Goal: Information Seeking & Learning: Find specific fact

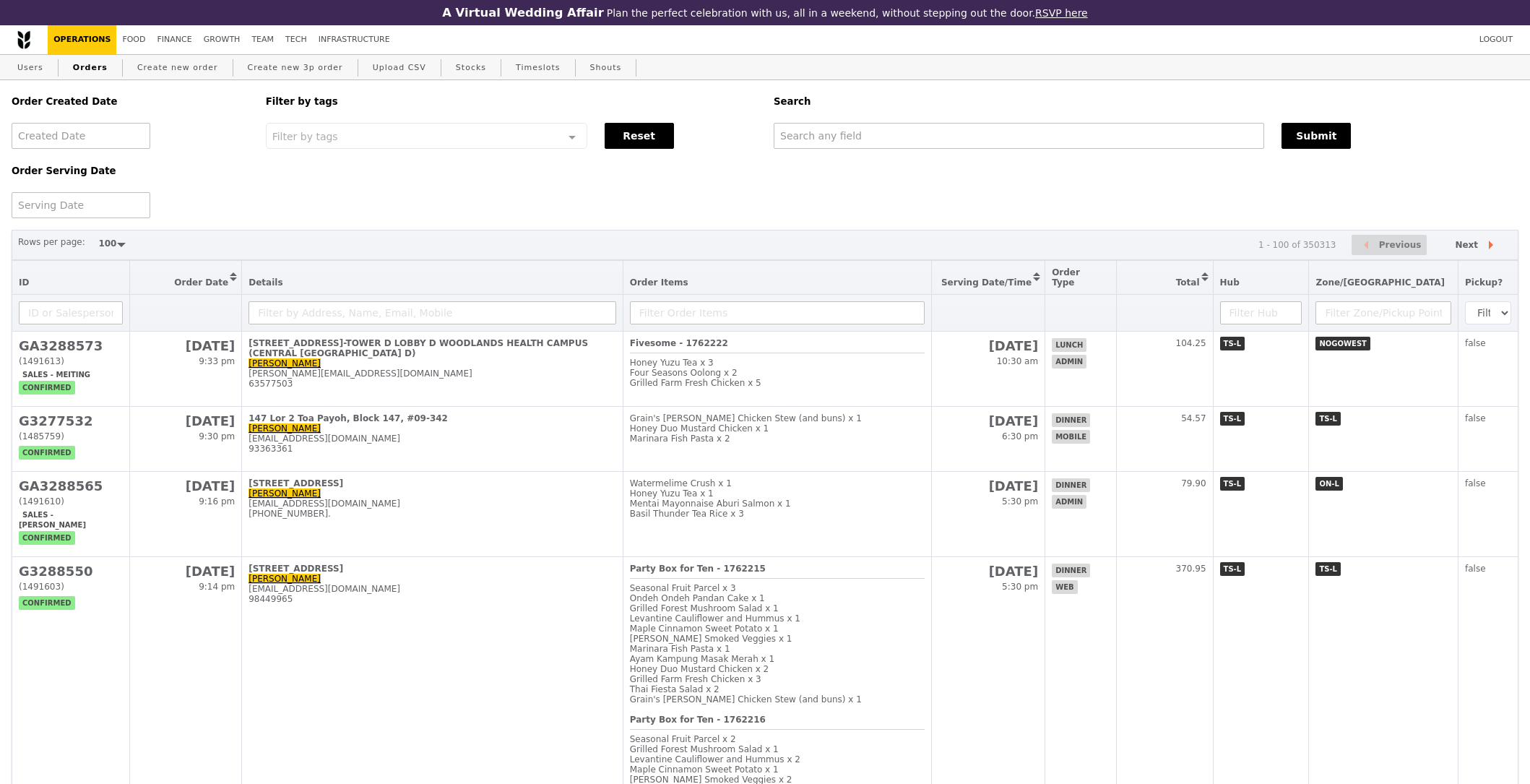
select select "100"
click at [941, 135] on input "text" at bounding box center [1018, 135] width 490 height 26
paste input "@mit.edu"
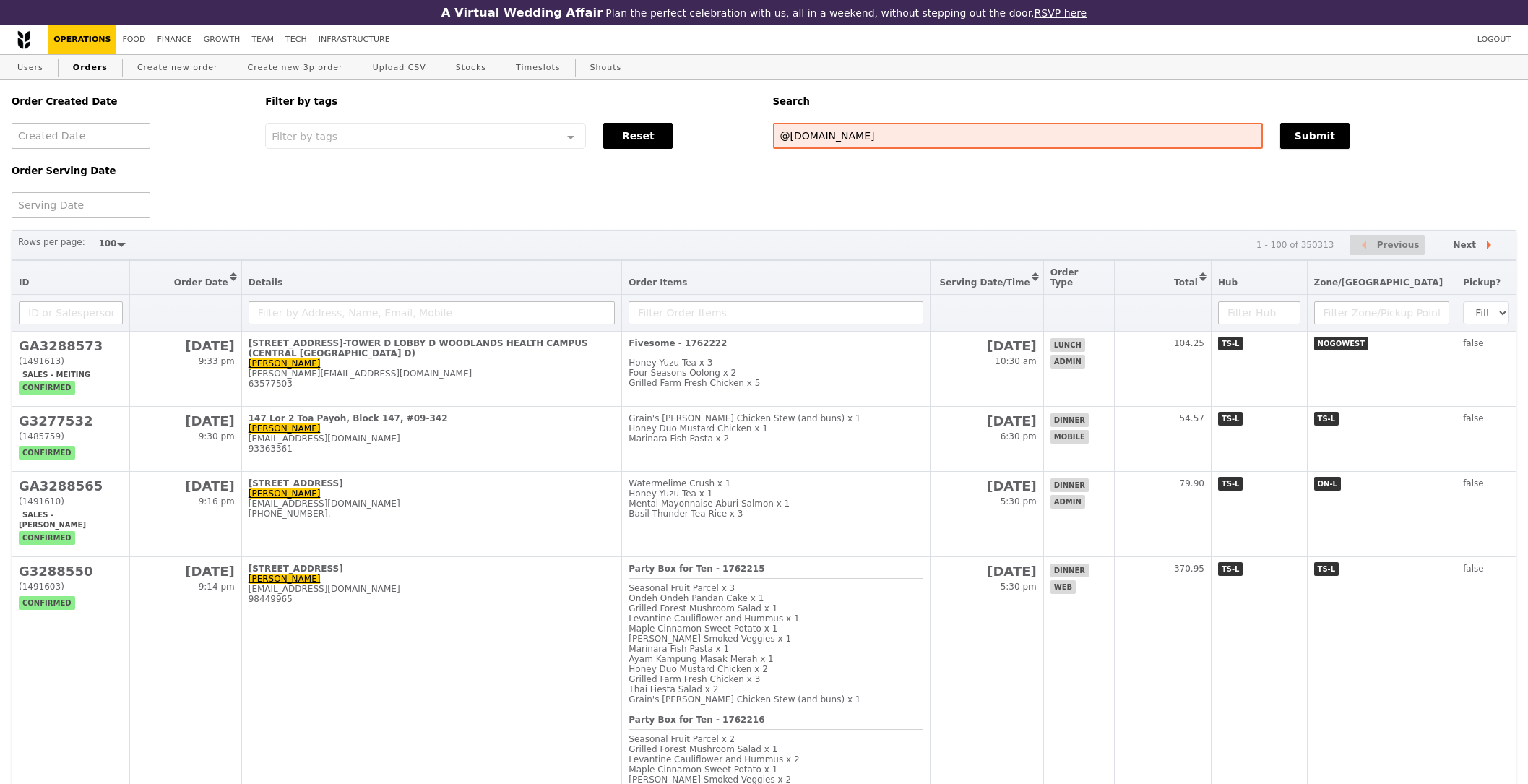
drag, startPoint x: 1318, startPoint y: 141, endPoint x: 1308, endPoint y: 111, distance: 31.6
click at [1317, 137] on button "Submit" at bounding box center [1315, 135] width 70 height 26
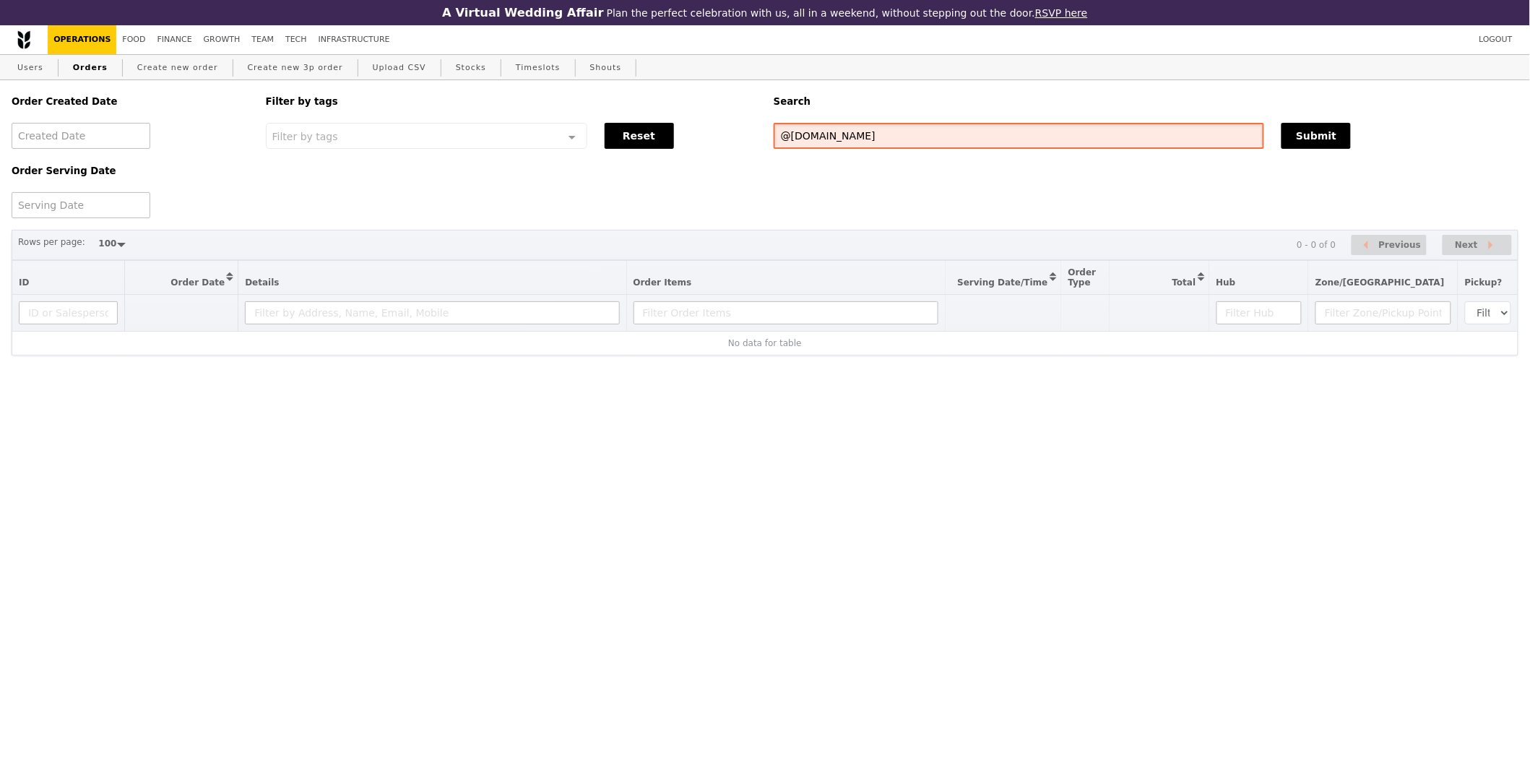
click at [955, 136] on input "@mit.edu" at bounding box center [1018, 135] width 490 height 26
click at [1059, 149] on div "Order Created Date Order Serving Date Filter by tags Filter by tags Meal_Plan W…" at bounding box center [765, 149] width 1525 height 138
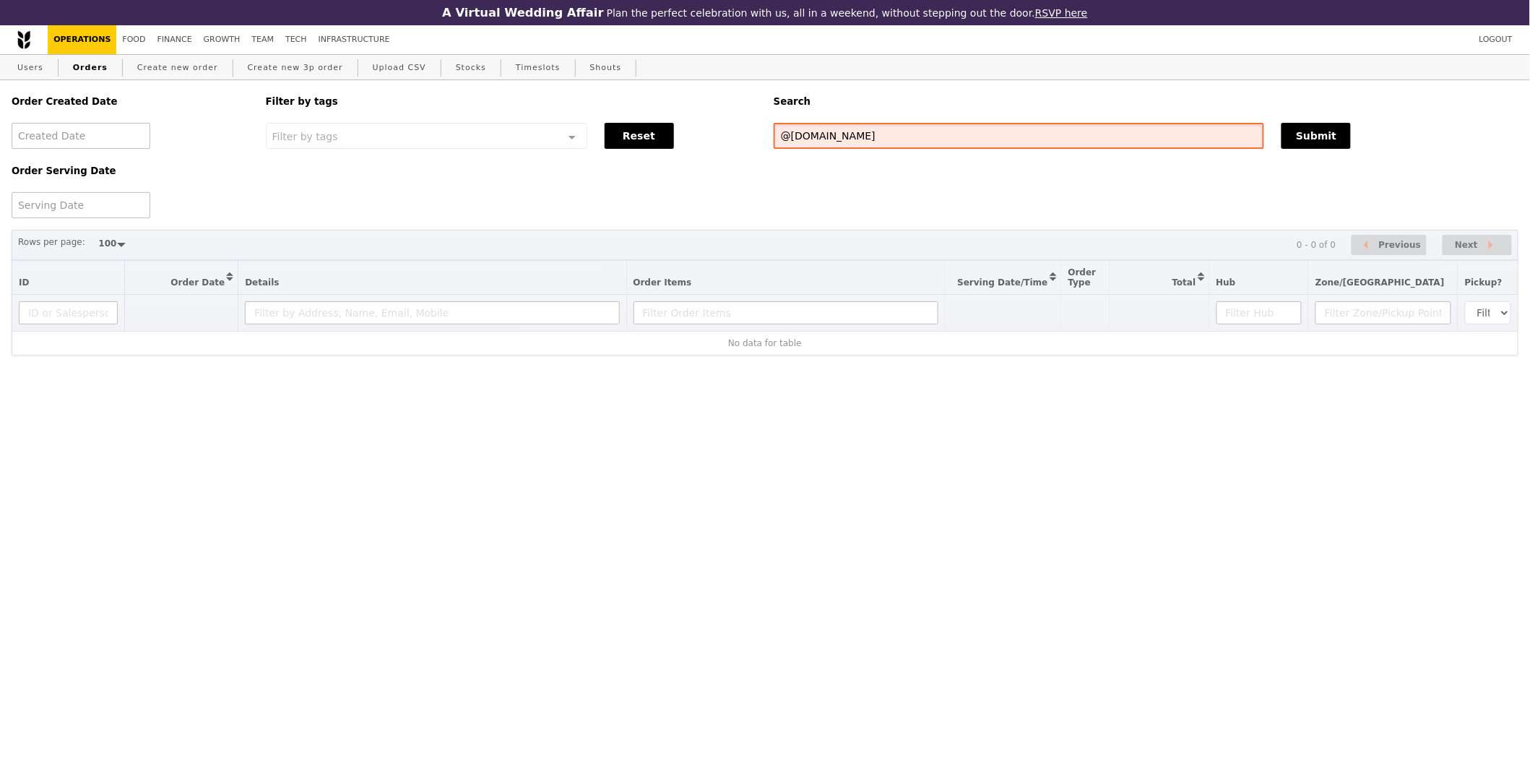
click at [1060, 147] on input "@mit.edu" at bounding box center [1018, 135] width 490 height 26
paste input "tsemien@smart."
click at [1282, 156] on div "Order Created Date Order Serving Date Filter by tags Filter by tags Meal_Plan W…" at bounding box center [765, 149] width 1525 height 138
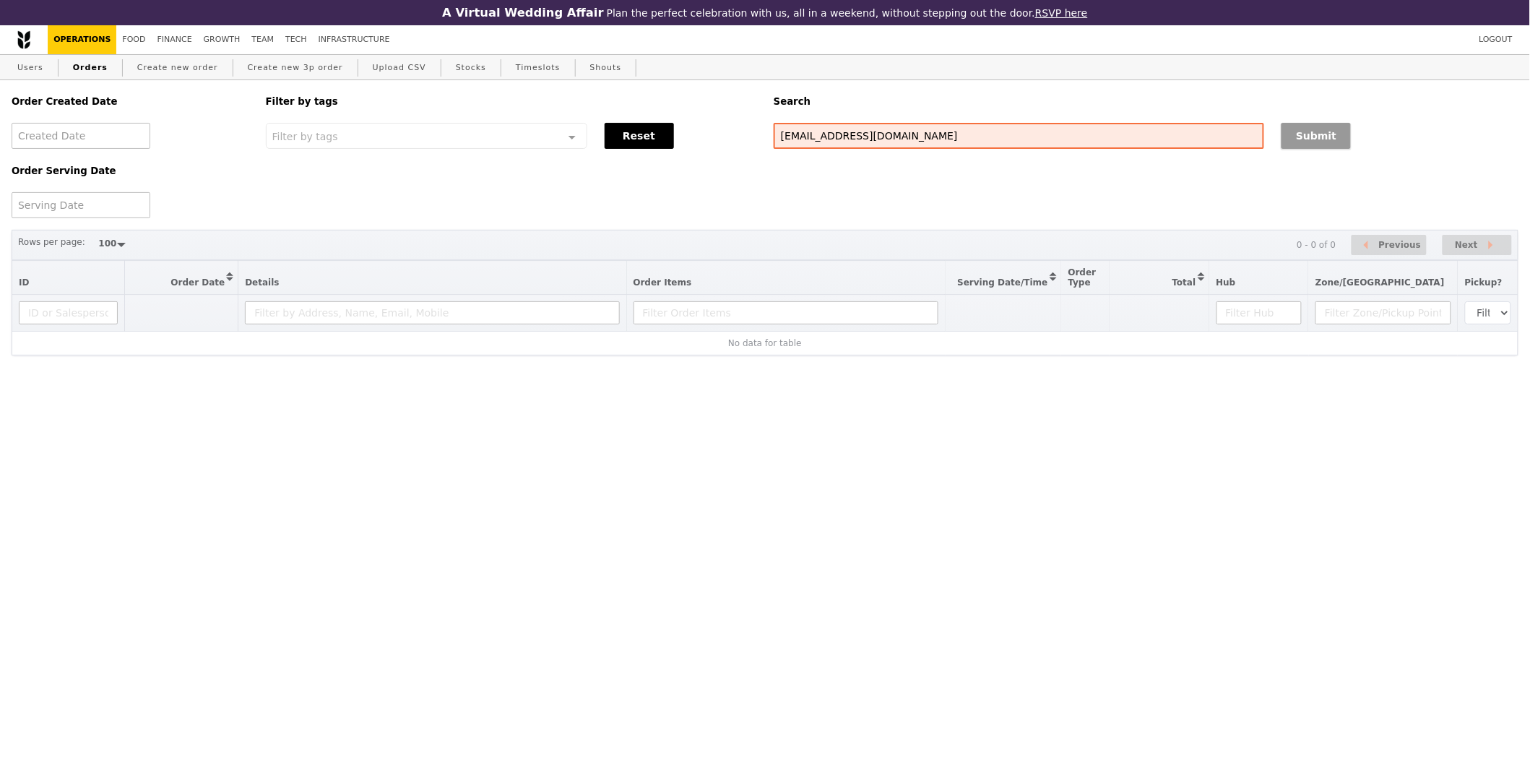
click at [1305, 140] on button "Submit" at bounding box center [1316, 135] width 70 height 26
click at [1339, 122] on div "Search" at bounding box center [1146, 102] width 762 height 43
click at [1323, 142] on button "Submit" at bounding box center [1316, 135] width 70 height 26
click at [890, 134] on input "tsemien@smart.mit.edu" at bounding box center [1018, 135] width 490 height 26
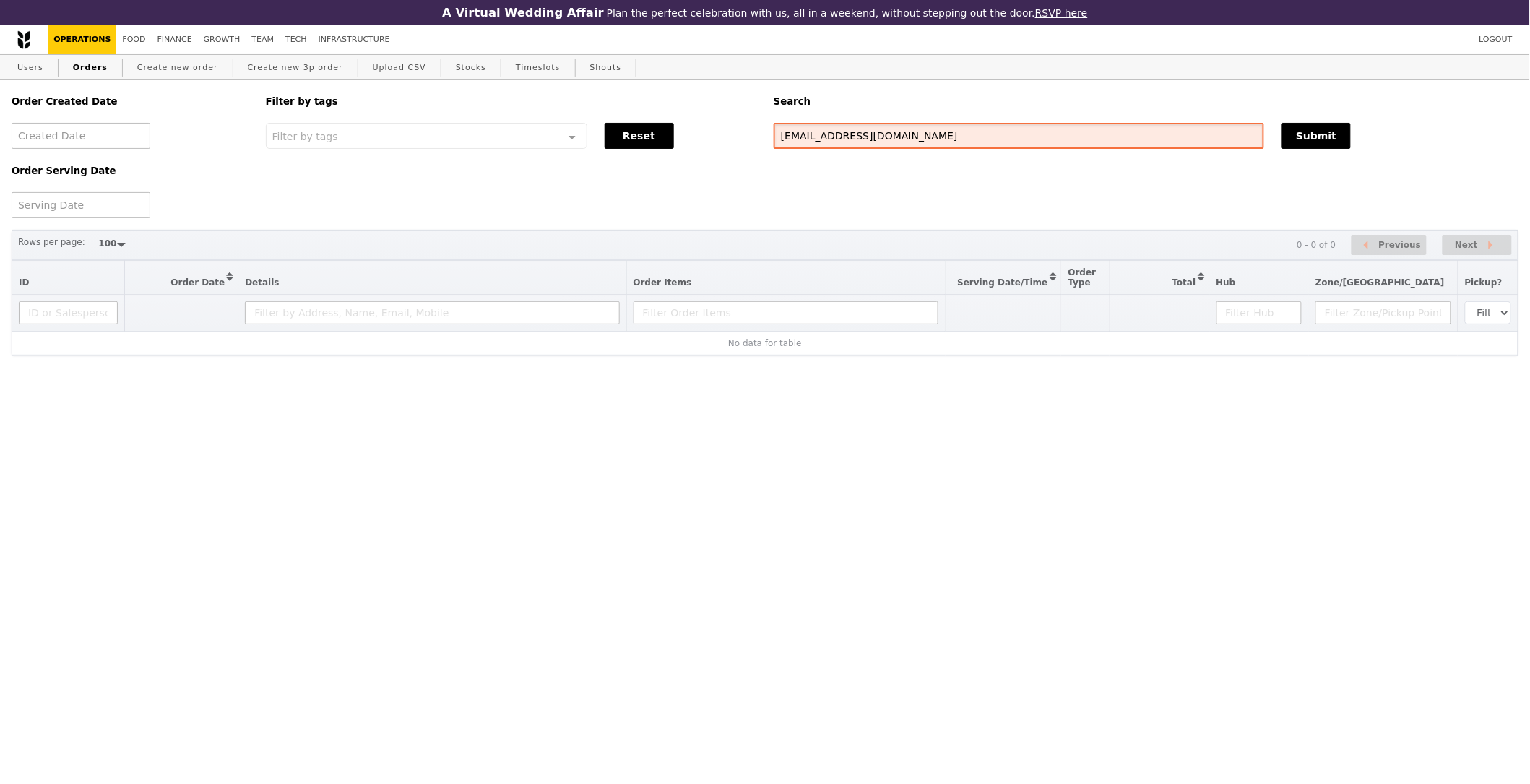
click at [890, 134] on input "tsemien@smart.mit.edu" at bounding box center [1018, 135] width 490 height 26
paste input "layyong"
type input "layyong@smart.mit.edu"
click at [1318, 145] on button "Submit" at bounding box center [1316, 135] width 70 height 26
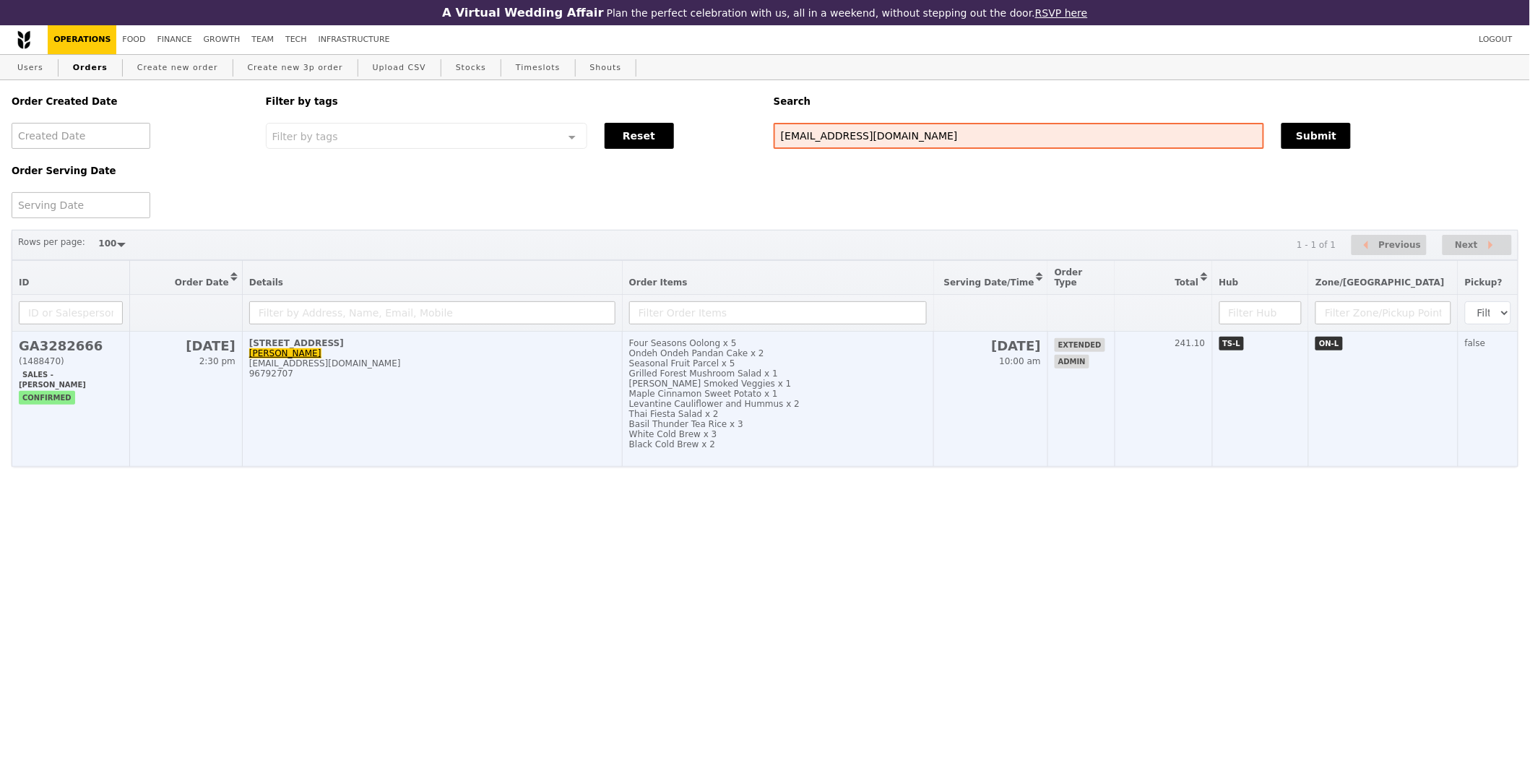
click at [1007, 416] on td "9 Sep 10:00 am" at bounding box center [991, 399] width 114 height 135
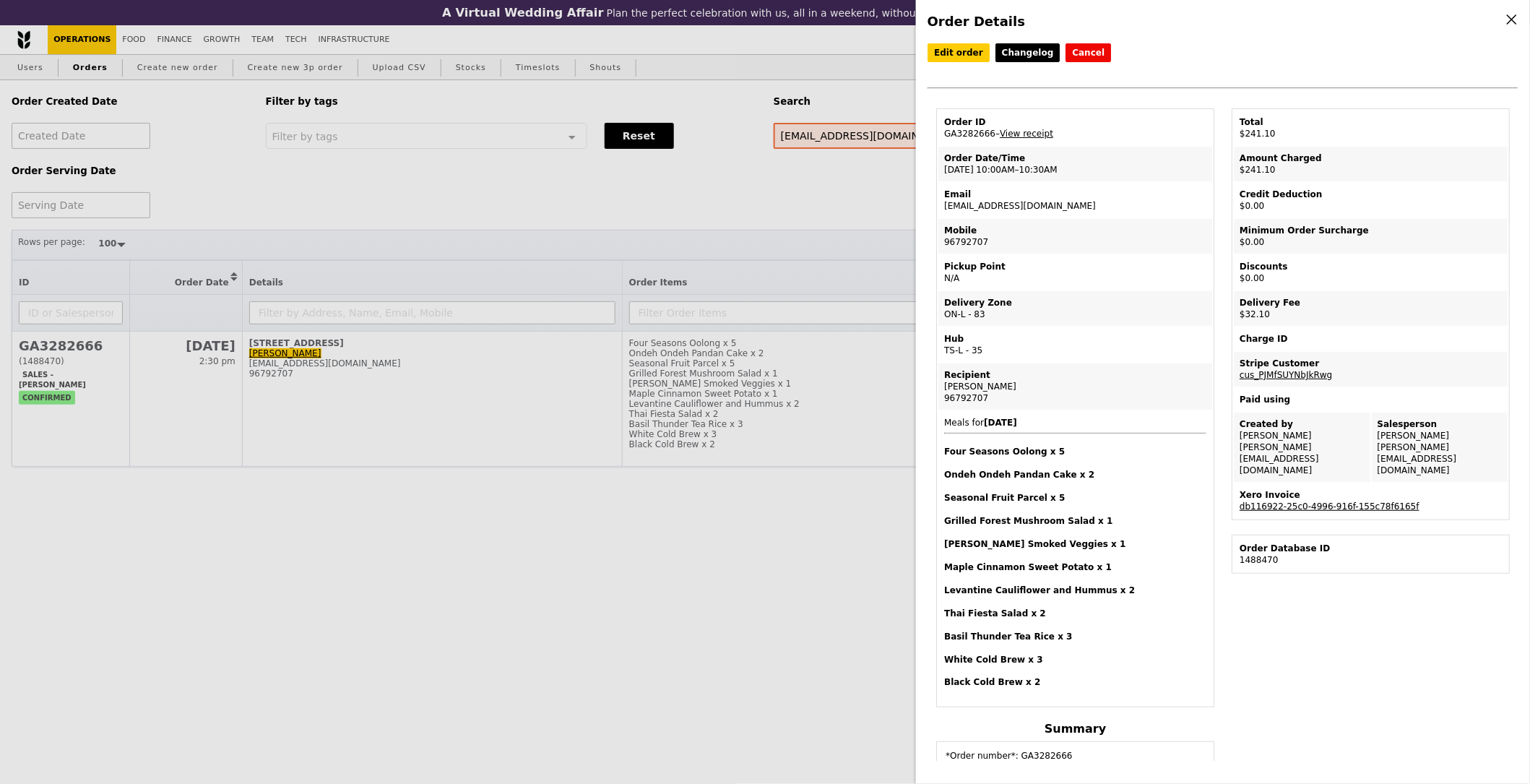
click at [1346, 501] on link "db116922-25c0-4996-916f-155c78f6165f" at bounding box center [1330, 506] width 180 height 10
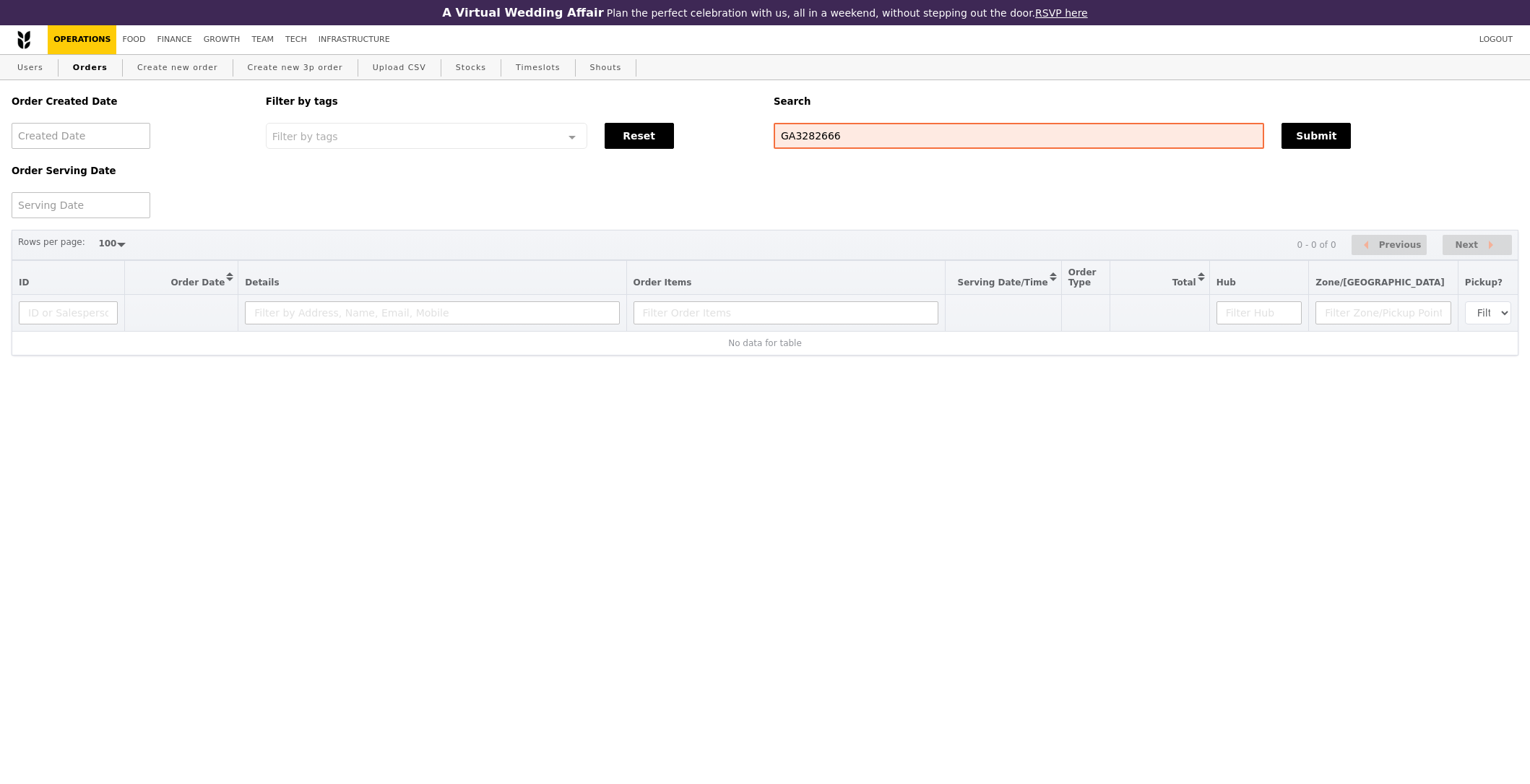
select select "100"
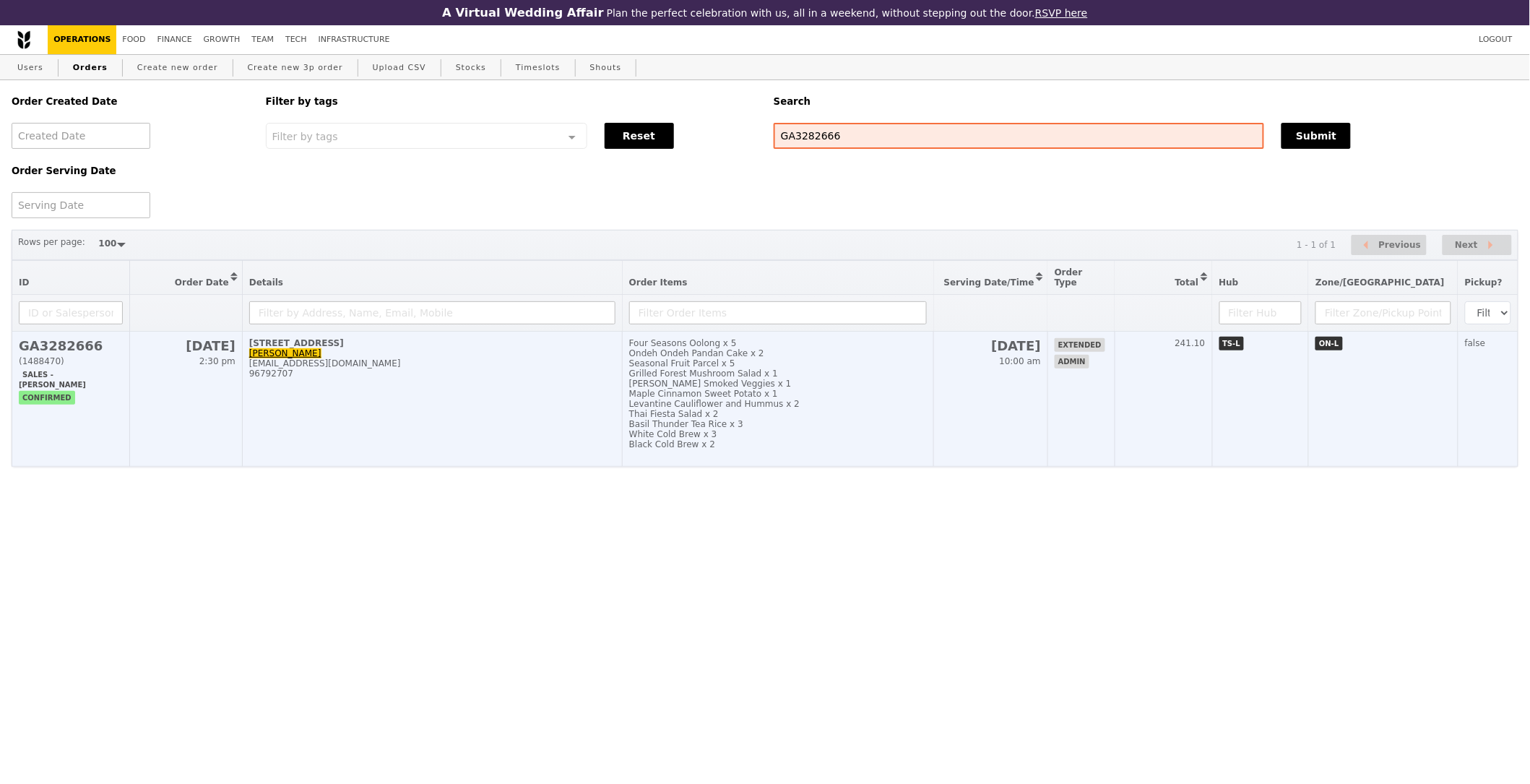
click at [1284, 453] on td "TS-L" at bounding box center [1261, 399] width 97 height 135
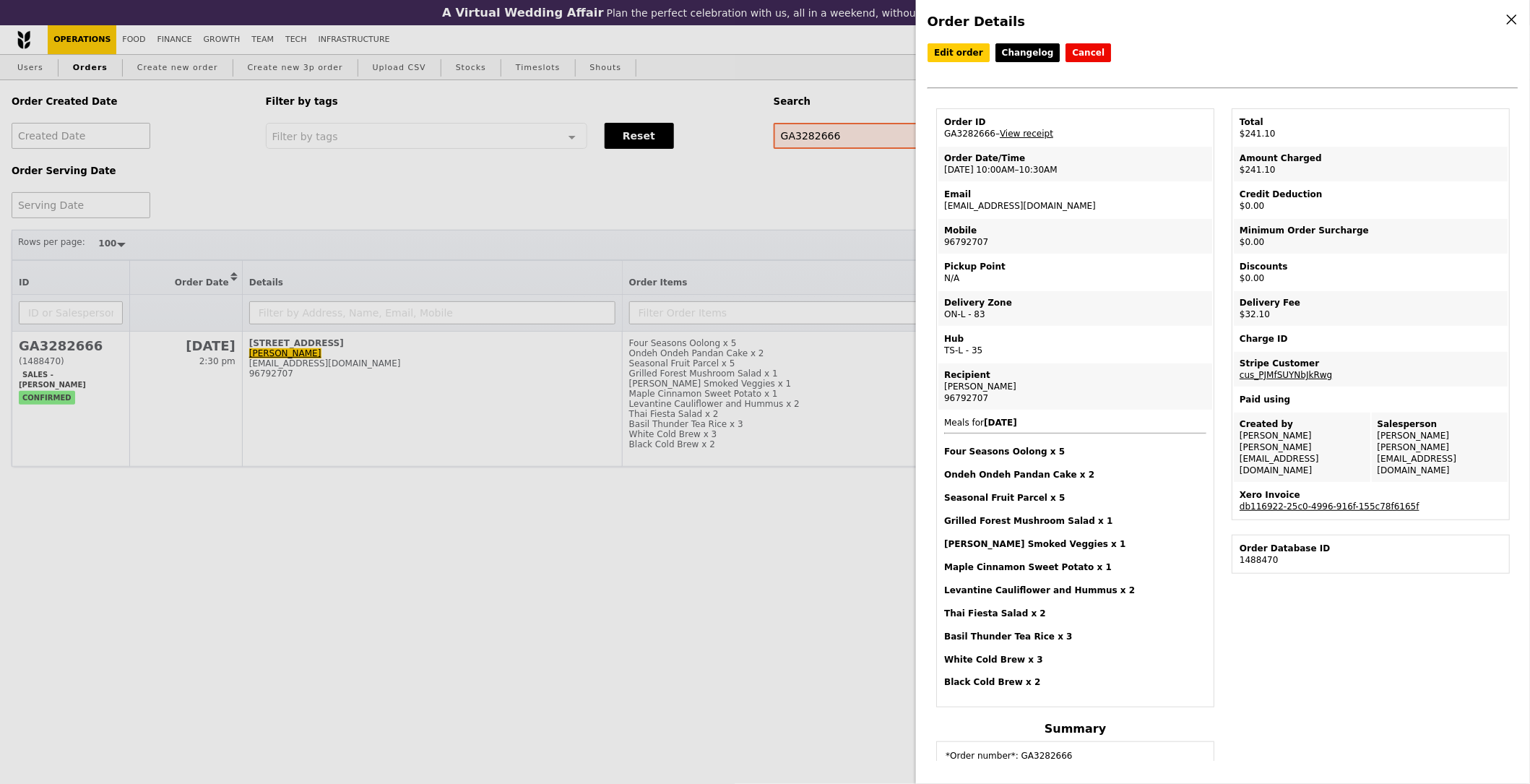
click at [1243, 614] on div "Edit order Changelog Cancel Order ID GA3282666 – View receipt Order Date/Time 9…" at bounding box center [1223, 402] width 591 height 717
click at [1312, 501] on link "db116922-25c0-4996-916f-155c78f6165f" at bounding box center [1330, 506] width 180 height 10
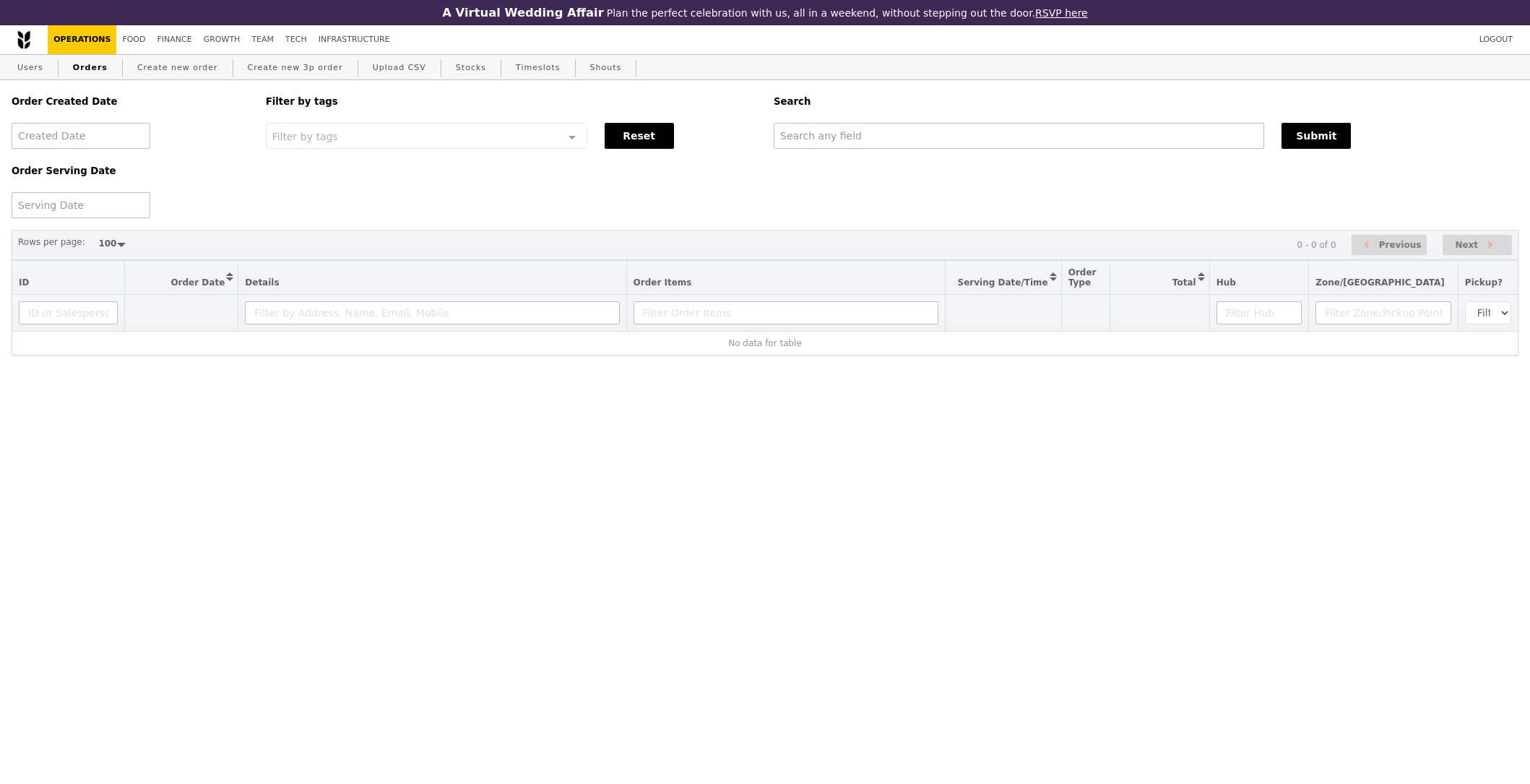
select select "100"
click at [1016, 130] on input "text" at bounding box center [1018, 135] width 490 height 26
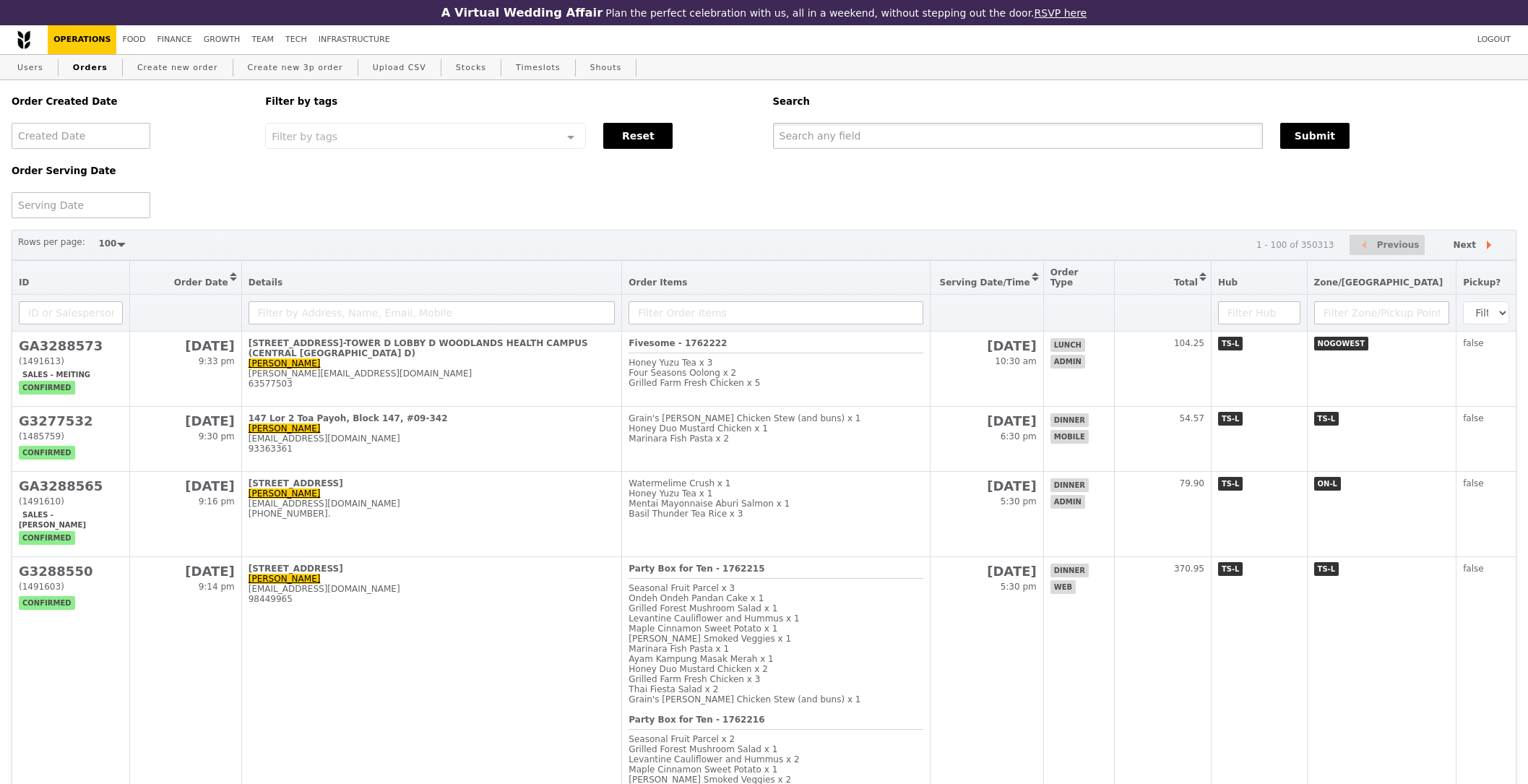
paste input "layyong@smart.mit.edu"
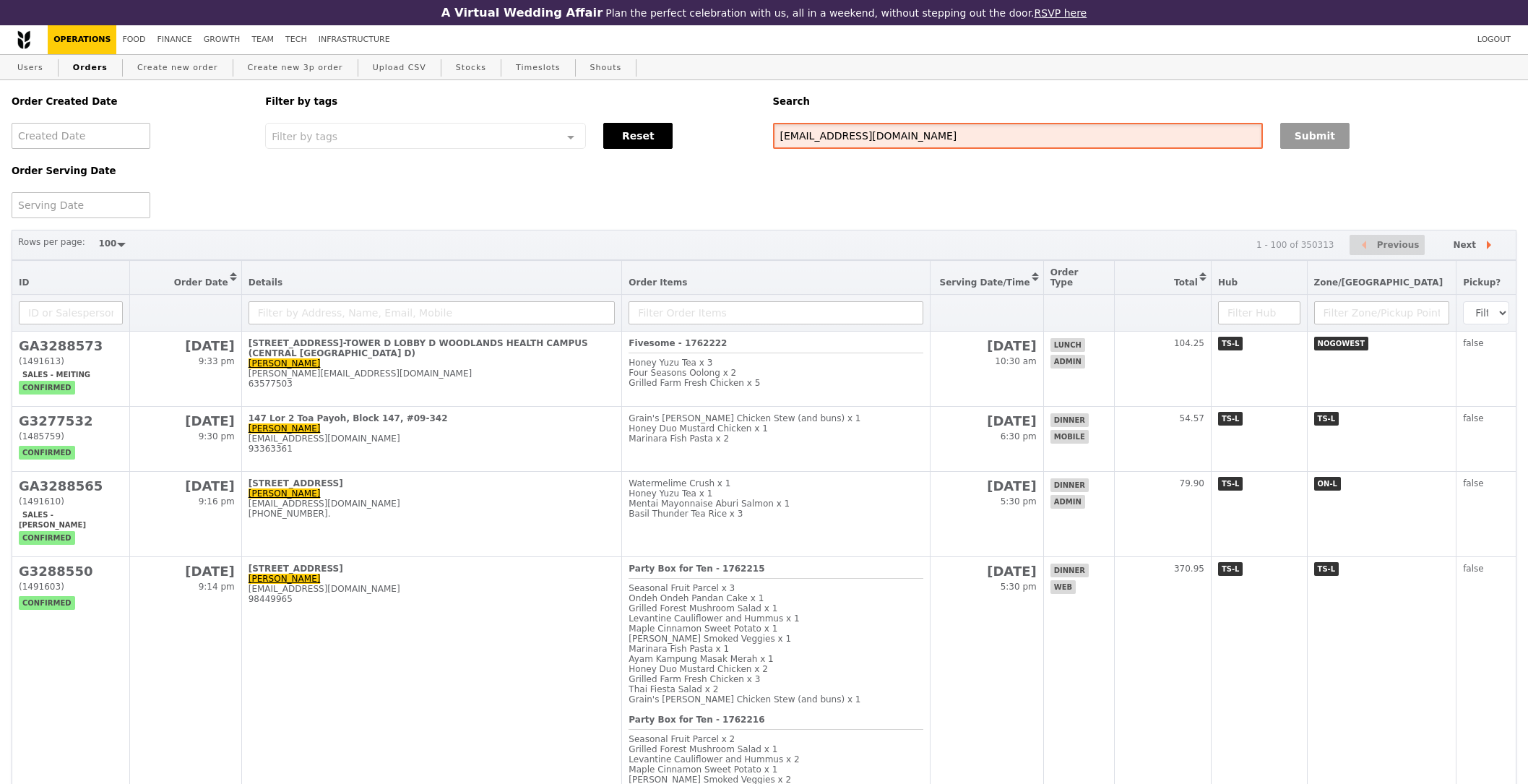
type input "layyong@smart.mit.edu"
click at [1321, 145] on button "Submit" at bounding box center [1315, 135] width 70 height 26
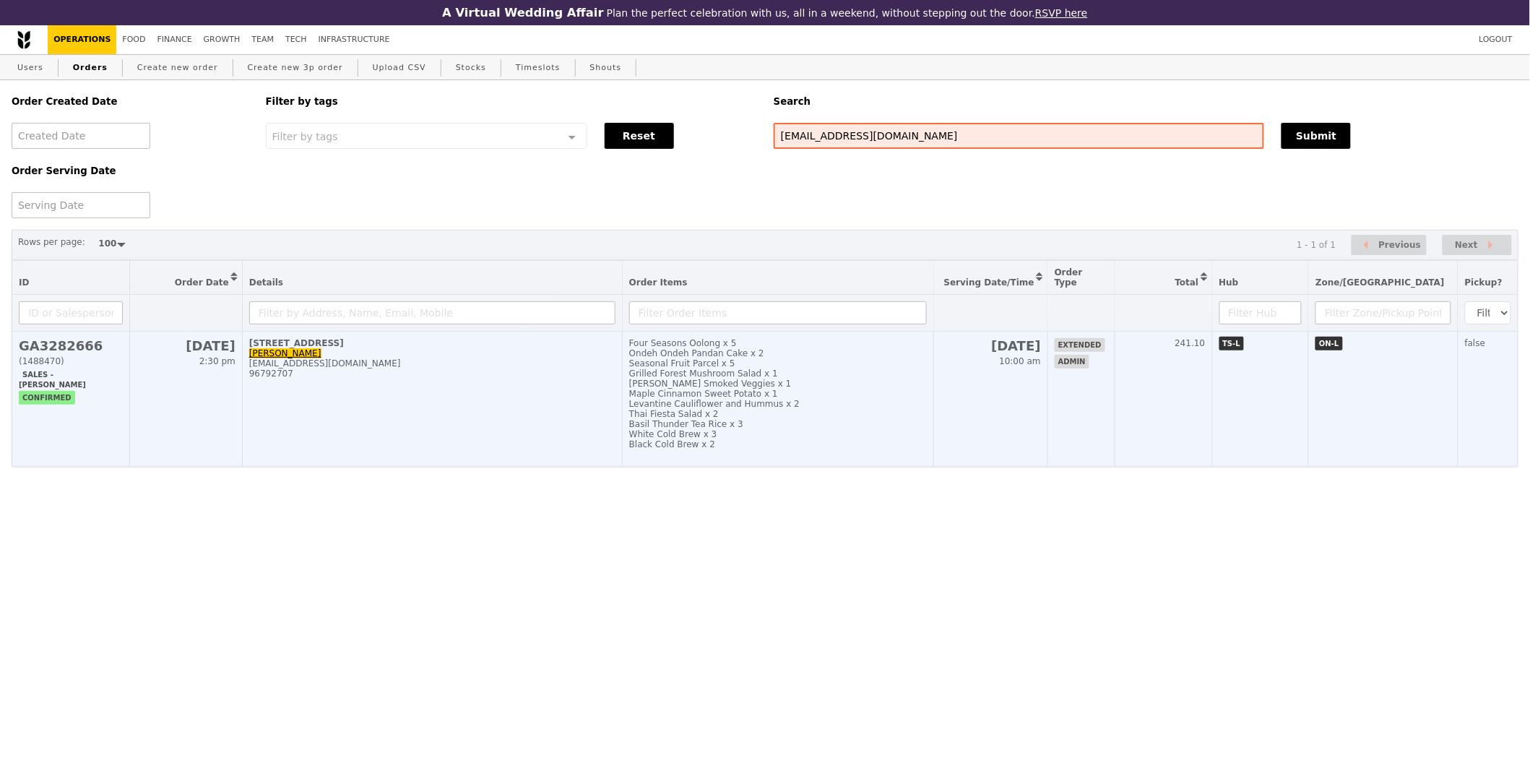
click at [1280, 358] on td "TS-L" at bounding box center [1261, 399] width 97 height 135
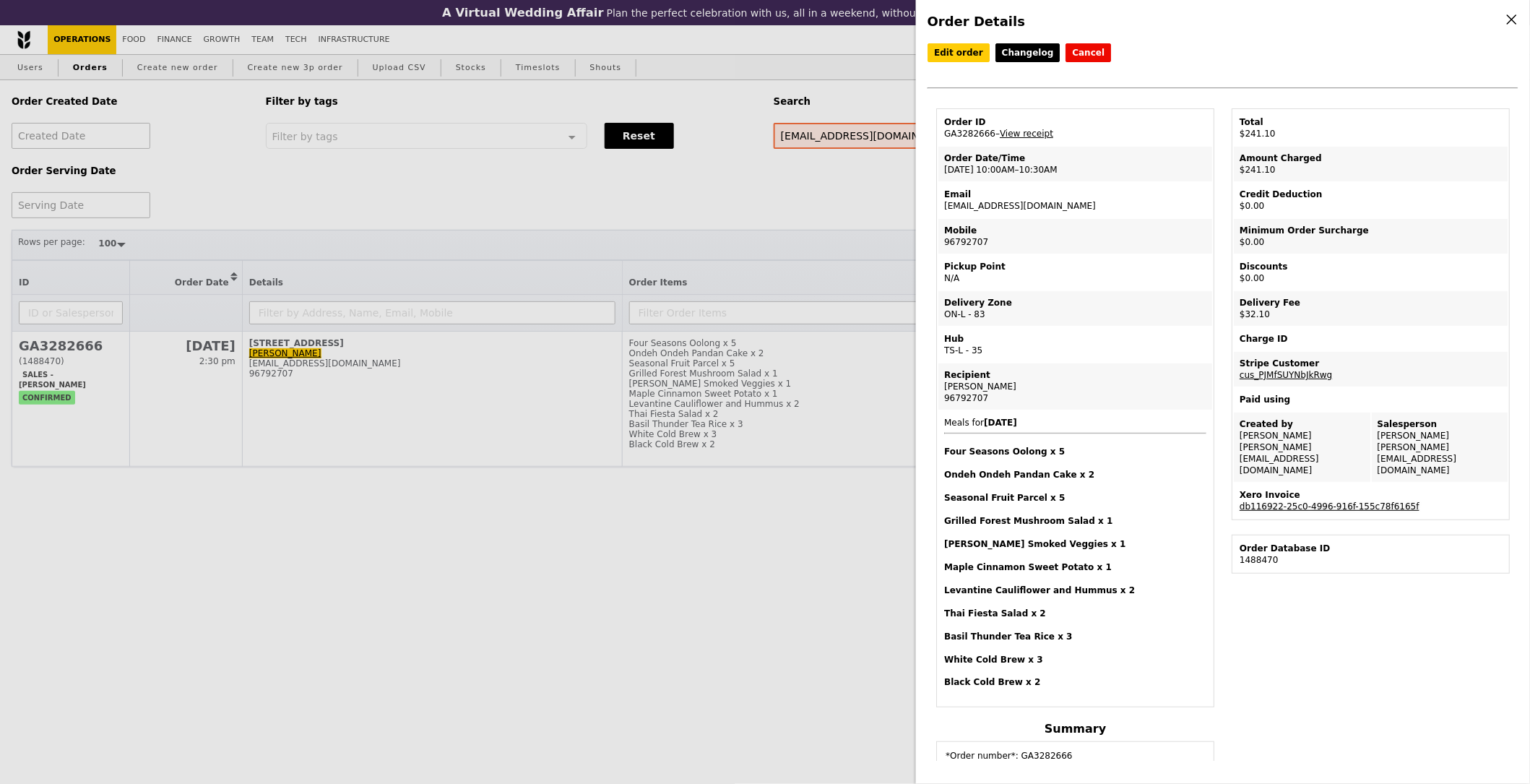
click at [1325, 501] on link "db116922-25c0-4996-916f-155c78f6165f" at bounding box center [1330, 506] width 180 height 10
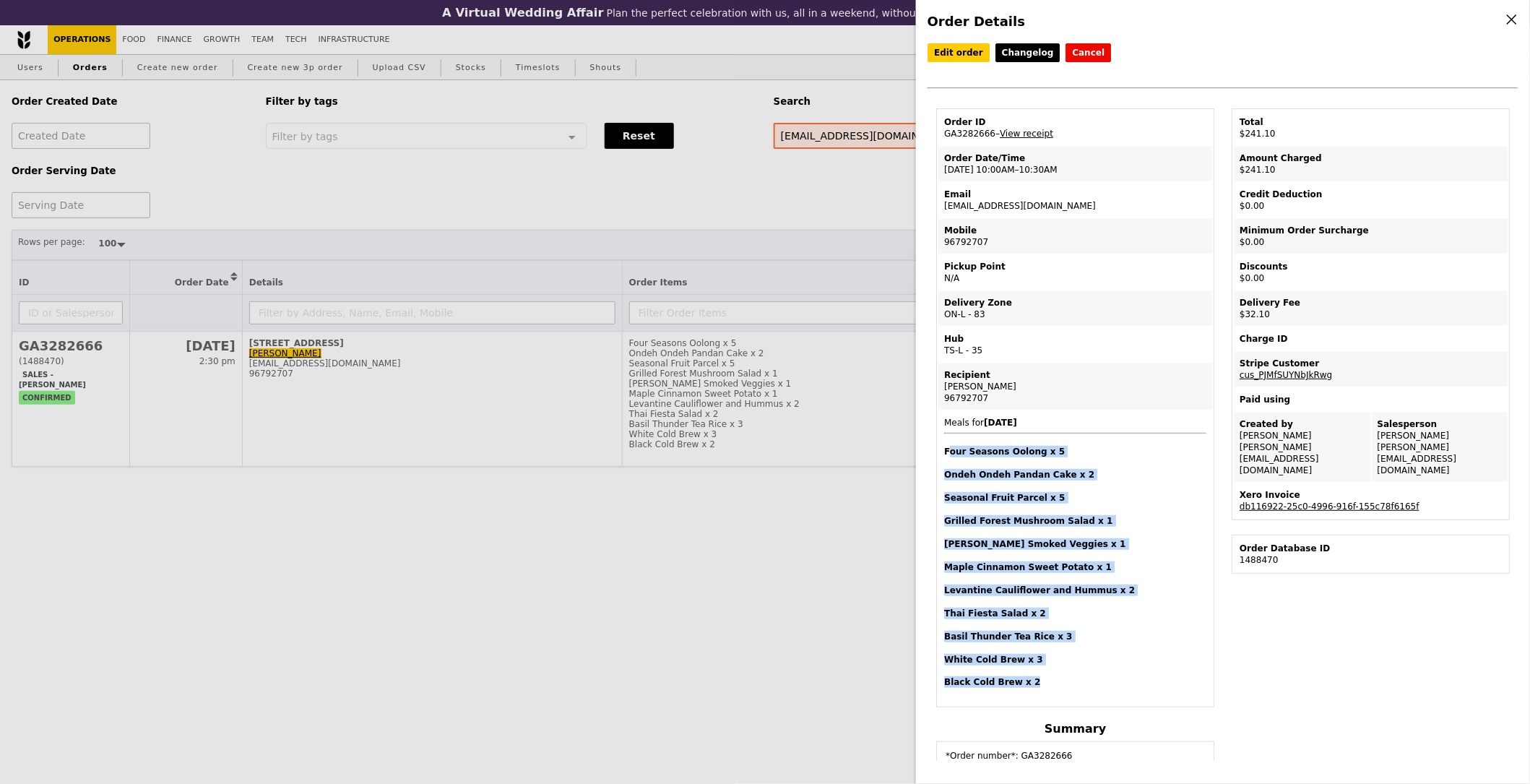
drag, startPoint x: 1038, startPoint y: 673, endPoint x: 949, endPoint y: 447, distance: 242.9
click at [949, 447] on span "Meals for 2025-9-9 Four Seasons Oolong x 5 Ondeh Ondeh Pandan Cake x 2 Seasonal…" at bounding box center [1075, 552] width 263 height 270
copy span "our Seasons Oolong x 5 Ondeh Ondeh Pandan Cake x 2 Seasonal Fruit Parcel x 5 Gr…"
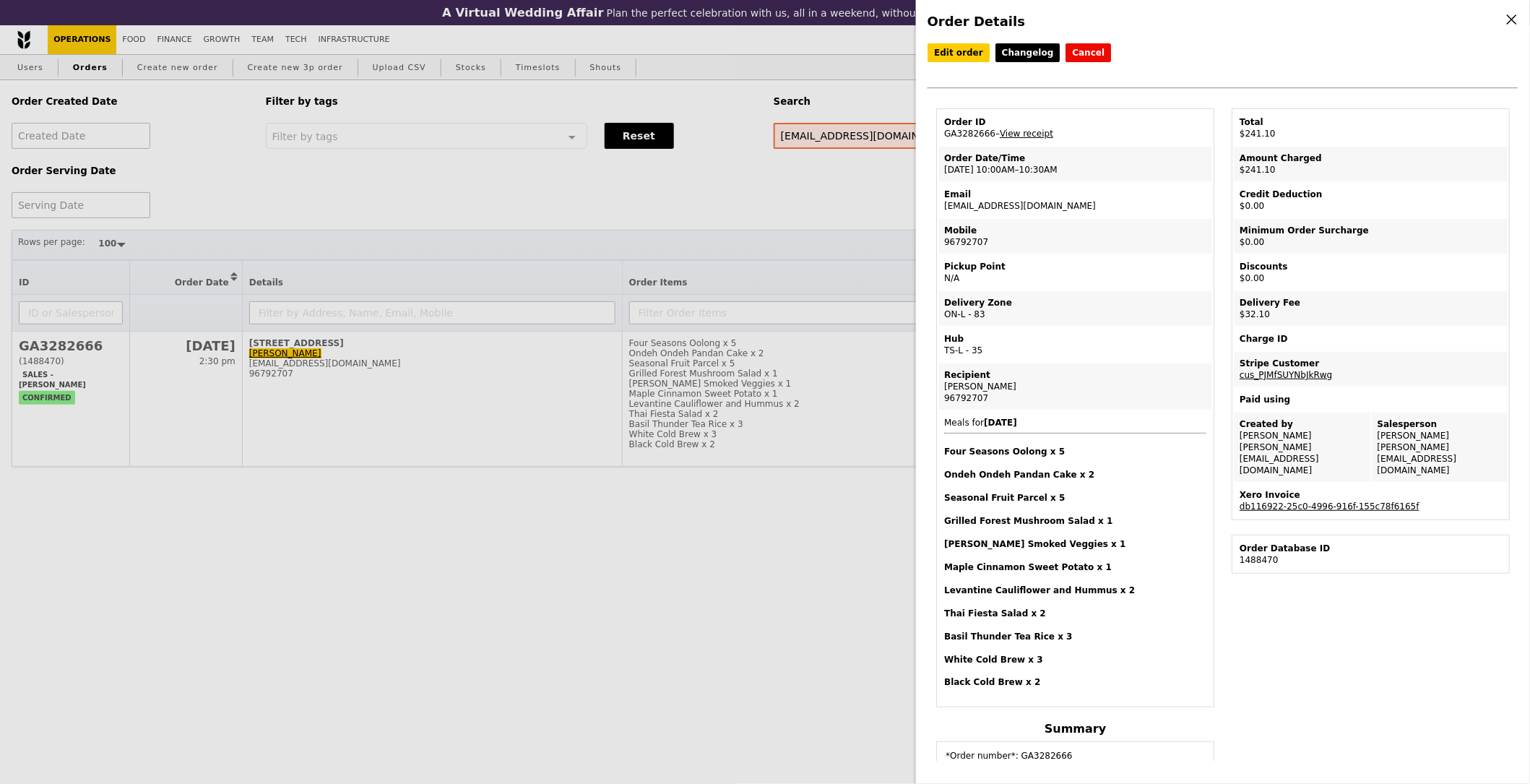
click at [996, 611] on h4 "Thai Fiesta Salad x 2" at bounding box center [1075, 613] width 263 height 12
drag, startPoint x: 1016, startPoint y: 657, endPoint x: 959, endPoint y: 434, distance: 230.2
click at [950, 429] on td "Meals for 2025-9-9 Four Seasons Oolong x 5 Ondeh Ondeh Pandan Cake x 2 Seasonal…" at bounding box center [1074, 557] width 274 height 294
click at [959, 434] on span "Meals for 2025-9-9 Four Seasons Oolong x 5 Ondeh Ondeh Pandan Cake x 2 Seasonal…" at bounding box center [1075, 552] width 263 height 270
drag, startPoint x: 945, startPoint y: 417, endPoint x: 1074, endPoint y: 686, distance: 298.3
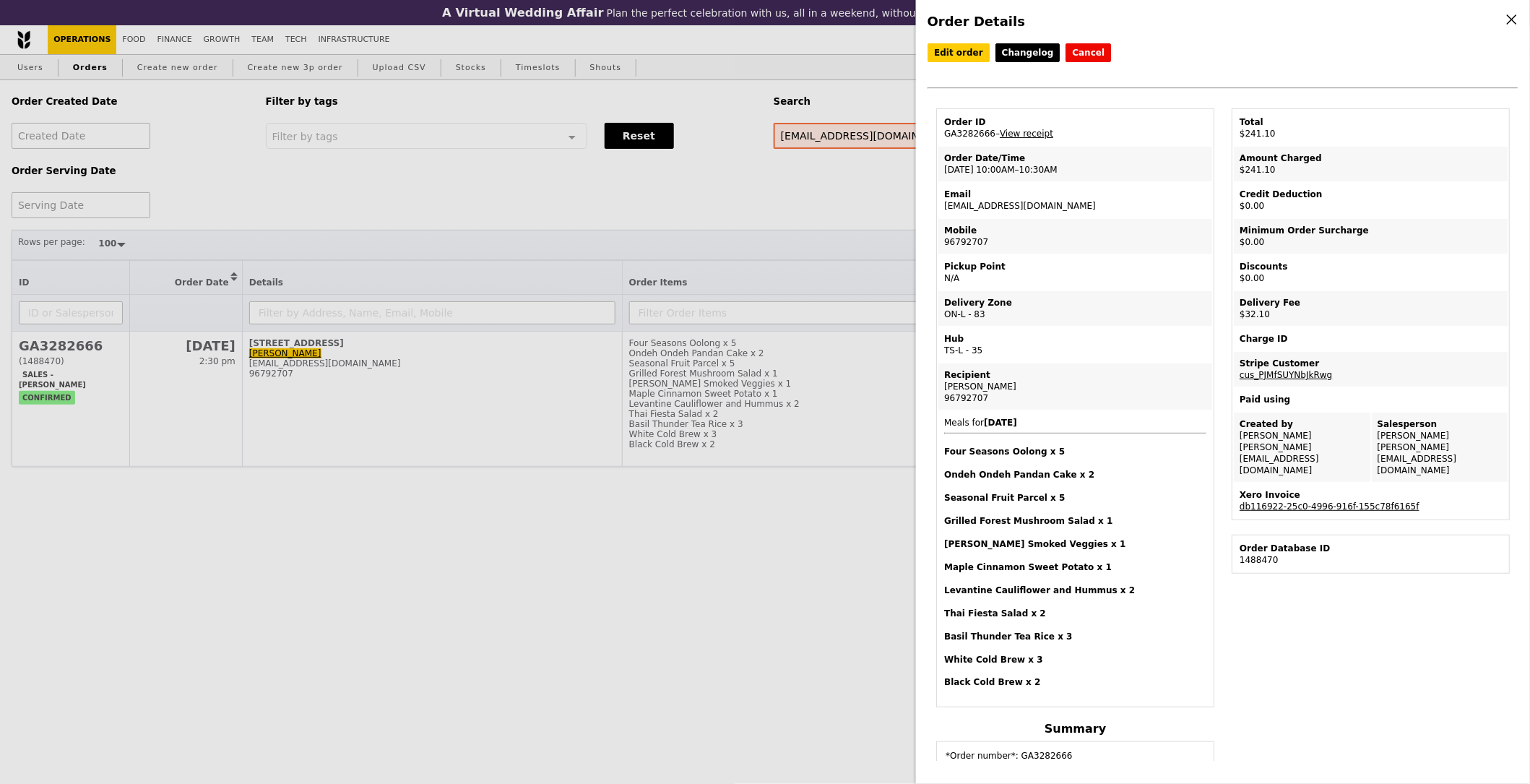
click at [1074, 686] on td "Meals for 2025-9-9 Four Seasons Oolong x 5 Ondeh Ondeh Pandan Cake x 2 Seasonal…" at bounding box center [1074, 557] width 274 height 294
drag, startPoint x: 1074, startPoint y: 686, endPoint x: 1030, endPoint y: 688, distance: 44.0
click at [1073, 686] on td "Meals for 2025-9-9 Four Seasons Oolong x 5 Ondeh Ondeh Pandan Cake x 2 Seasonal…" at bounding box center [1074, 557] width 274 height 294
click at [1030, 687] on td "Meals for 2025-9-9 Four Seasons Oolong x 5 Ondeh Ondeh Pandan Cake x 2 Seasonal…" at bounding box center [1074, 557] width 274 height 294
drag, startPoint x: 1034, startPoint y: 684, endPoint x: 942, endPoint y: 472, distance: 231.1
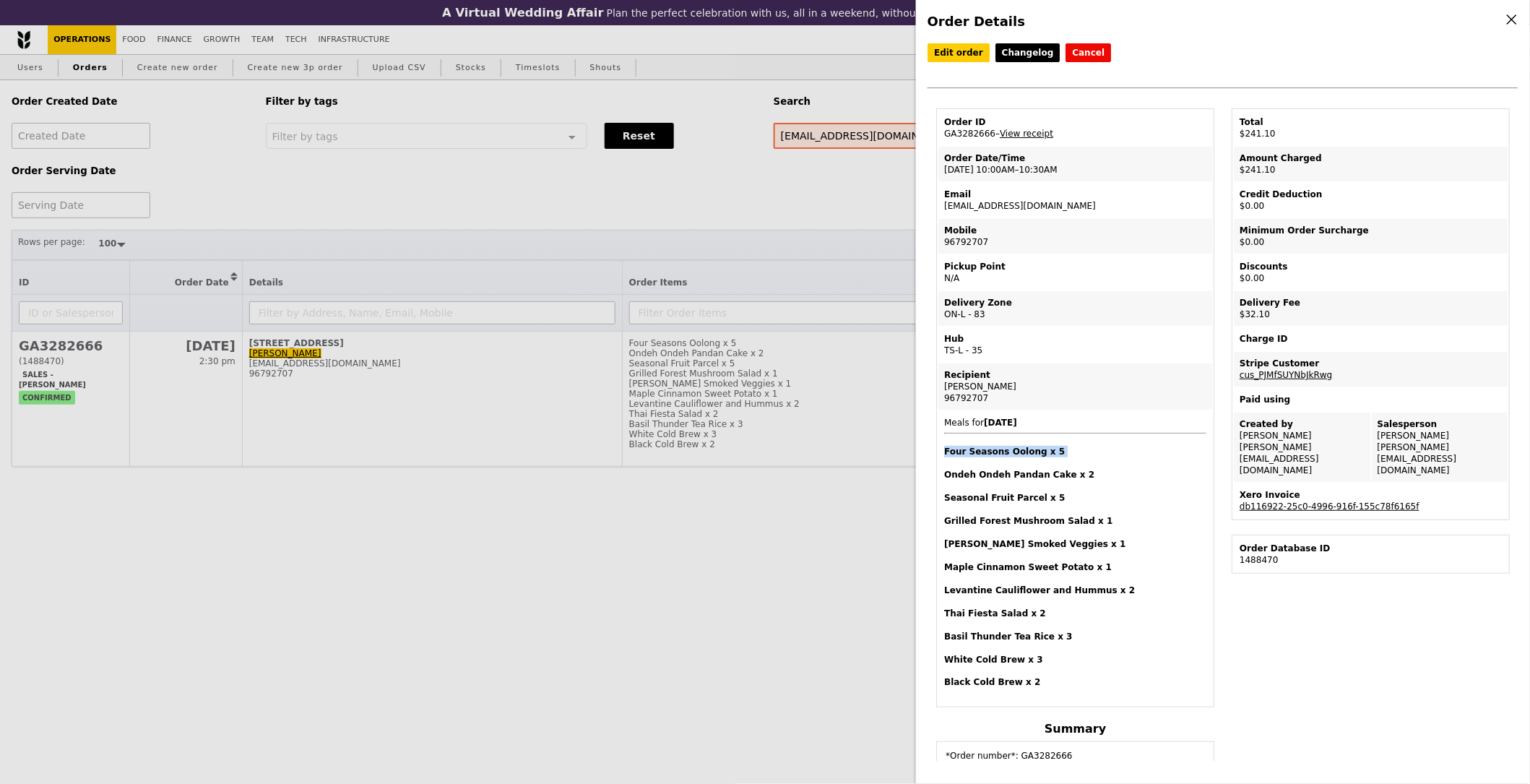
click at [942, 472] on td "Meals for 2025-9-9 Four Seasons Oolong x 5 Ondeh Ondeh Pandan Cake x 2 Seasonal…" at bounding box center [1074, 557] width 274 height 294
drag, startPoint x: 952, startPoint y: 477, endPoint x: 1020, endPoint y: 609, distance: 148.5
click at [954, 477] on span "Meals for 2025-9-9 Four Seasons Oolong x 5 Ondeh Ondeh Pandan Cake x 2 Seasonal…" at bounding box center [1075, 552] width 263 height 270
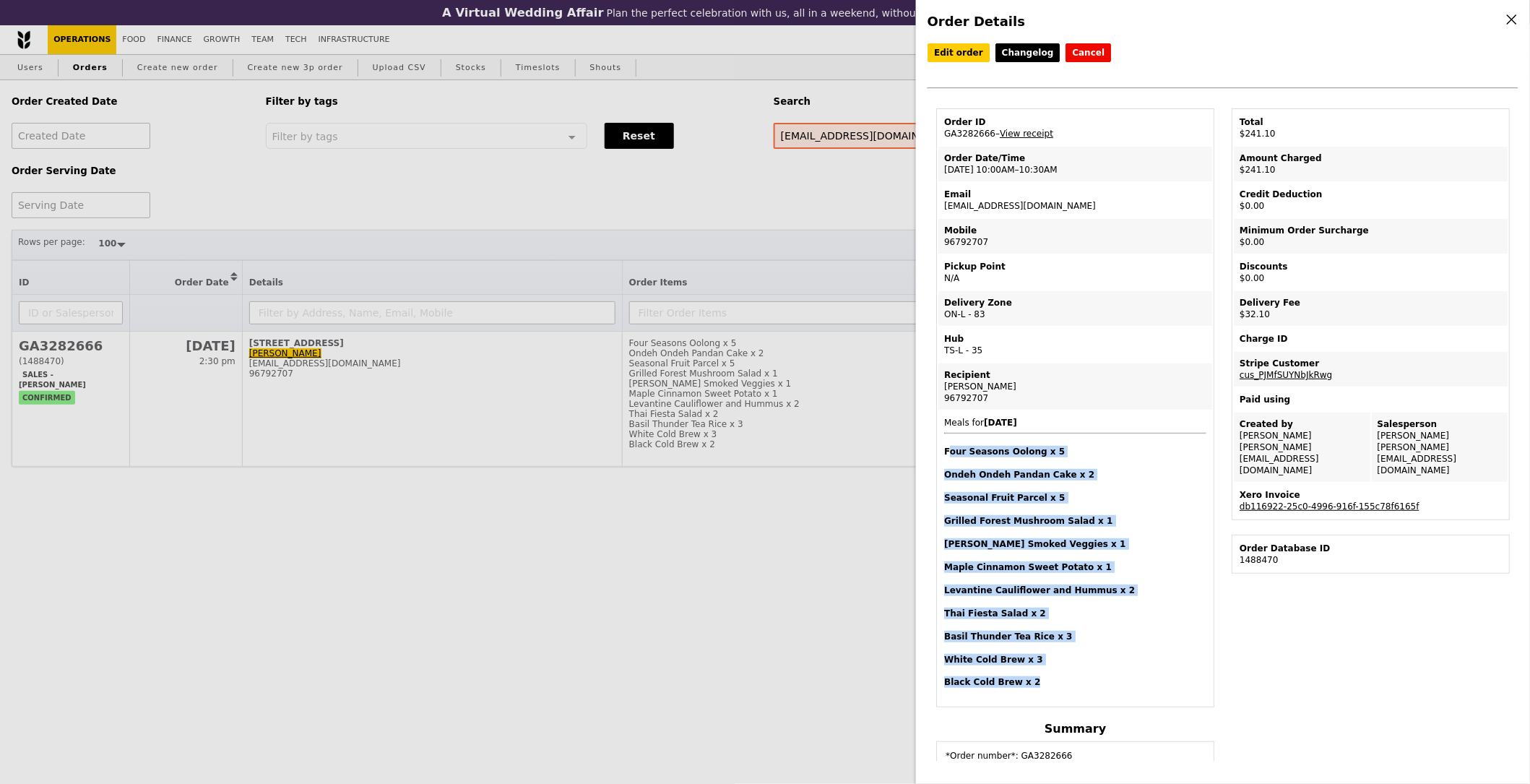
drag, startPoint x: 1049, startPoint y: 678, endPoint x: 949, endPoint y: 450, distance: 249.0
click at [949, 450] on span "Meals for 2025-9-9 Four Seasons Oolong x 5 Ondeh Ondeh Pandan Cake x 2 Seasonal…" at bounding box center [1075, 552] width 263 height 270
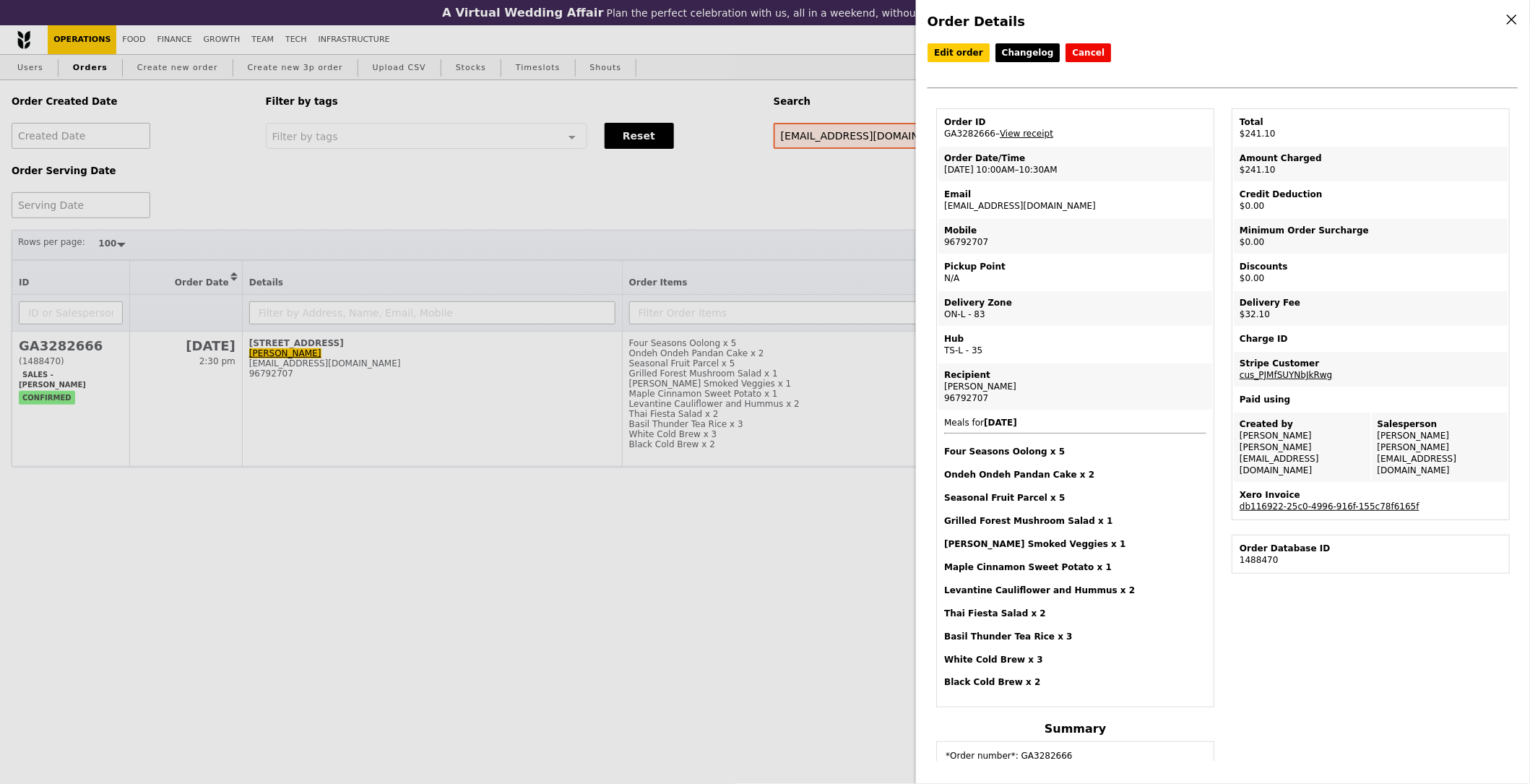
click at [947, 450] on h4 "Four Seasons Oolong x 5" at bounding box center [1075, 451] width 263 height 12
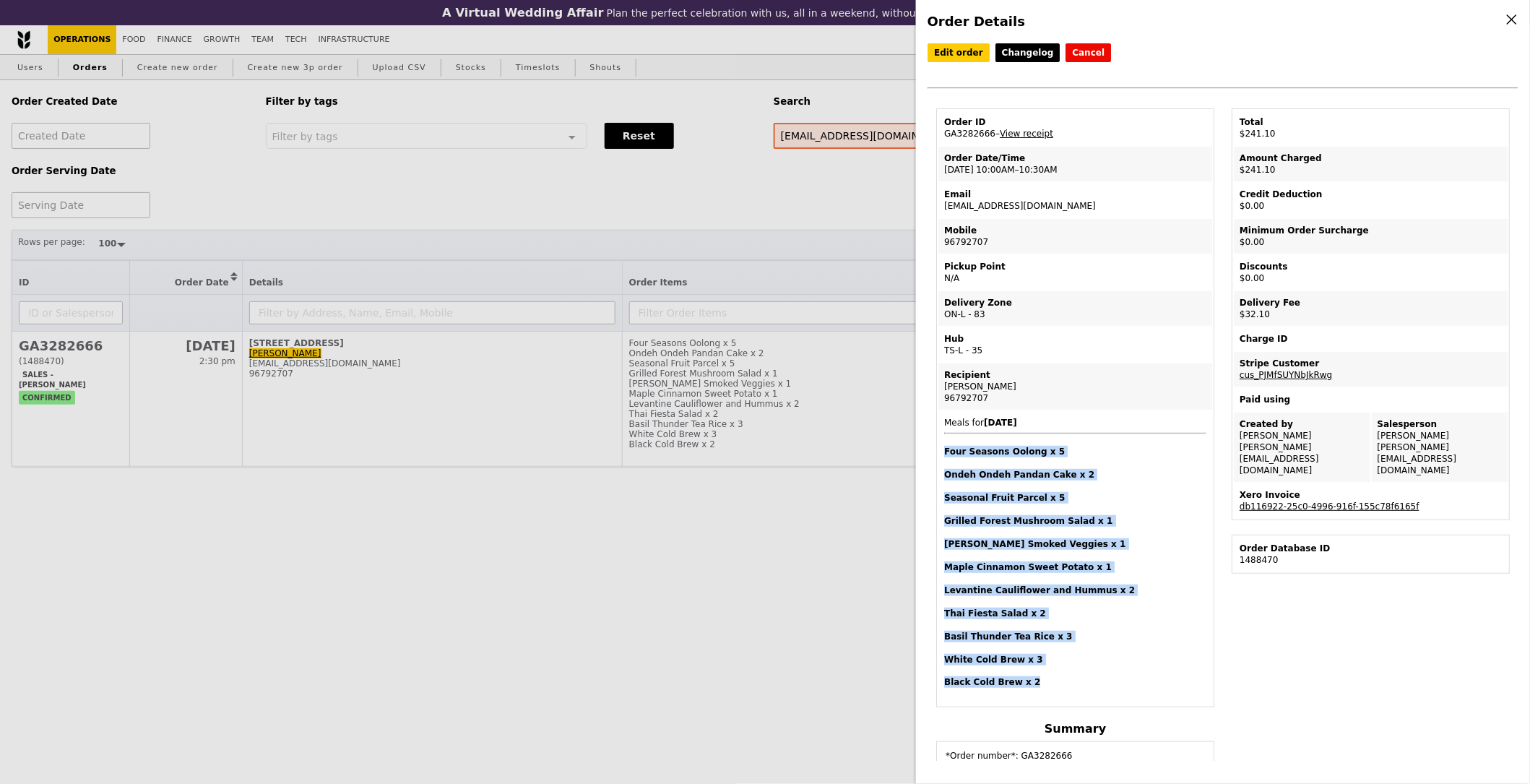
drag, startPoint x: 944, startPoint y: 450, endPoint x: 1032, endPoint y: 675, distance: 241.6
click at [1032, 675] on span "Meals for 2025-9-9 Four Seasons Oolong x 5 Ondeh Ondeh Pandan Cake x 2 Seasonal…" at bounding box center [1075, 552] width 263 height 270
copy span "Four Seasons Oolong x 5 Ondeh Ondeh Pandan Cake x 2 Seasonal Fruit Parcel x 5 G…"
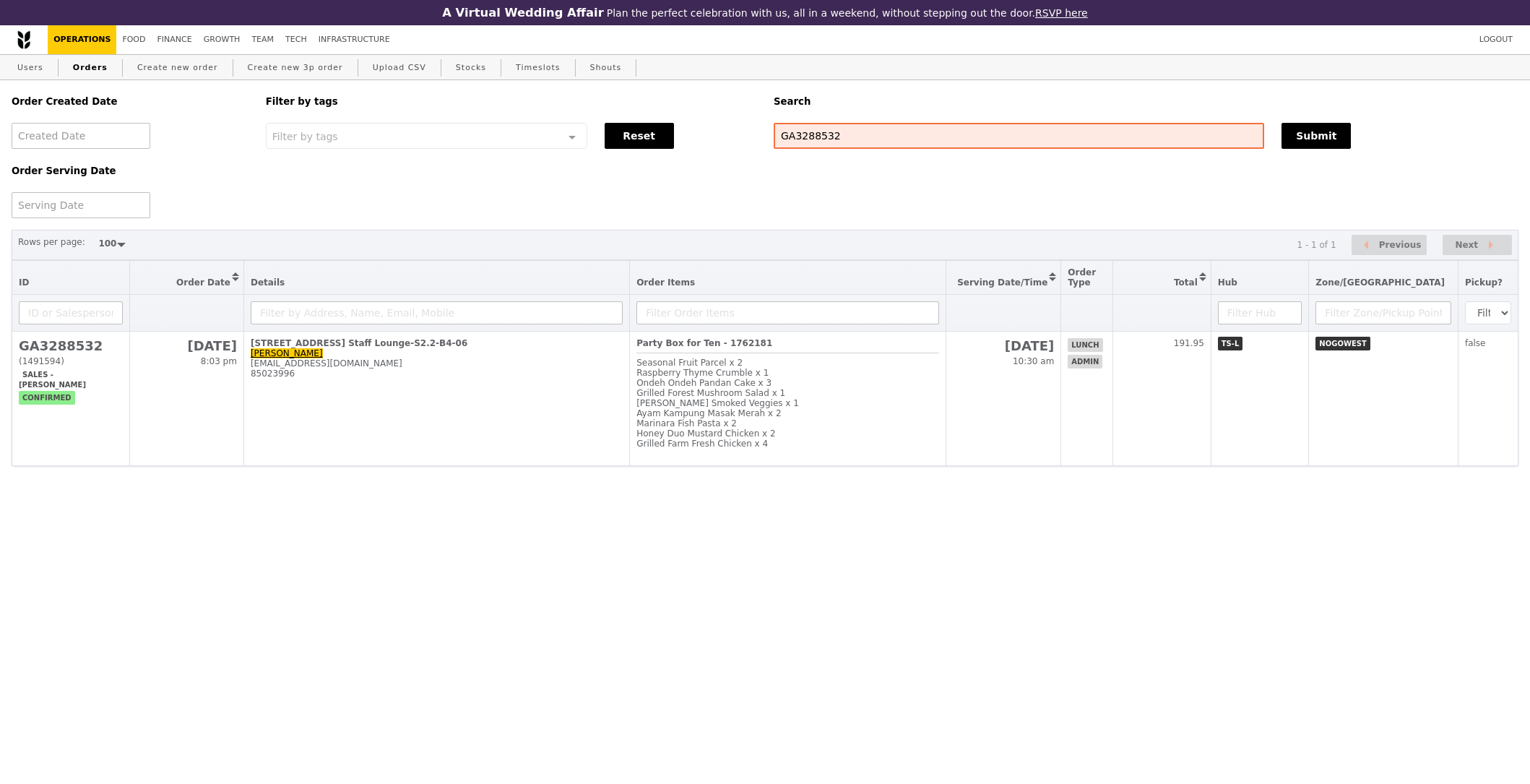
select select "100"
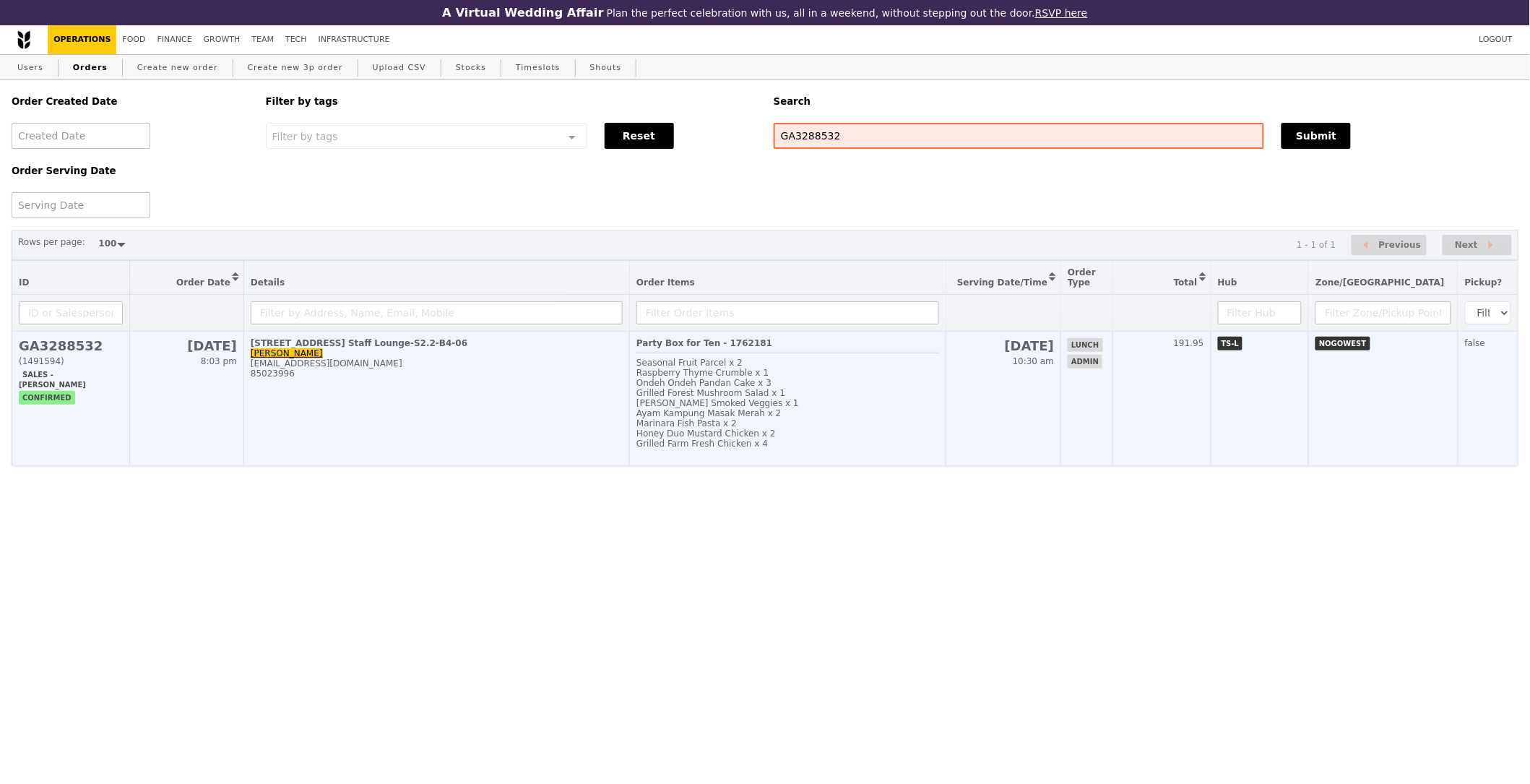
click at [908, 377] on div "Raspberry Thyme Crumble x 1" at bounding box center [788, 372] width 303 height 10
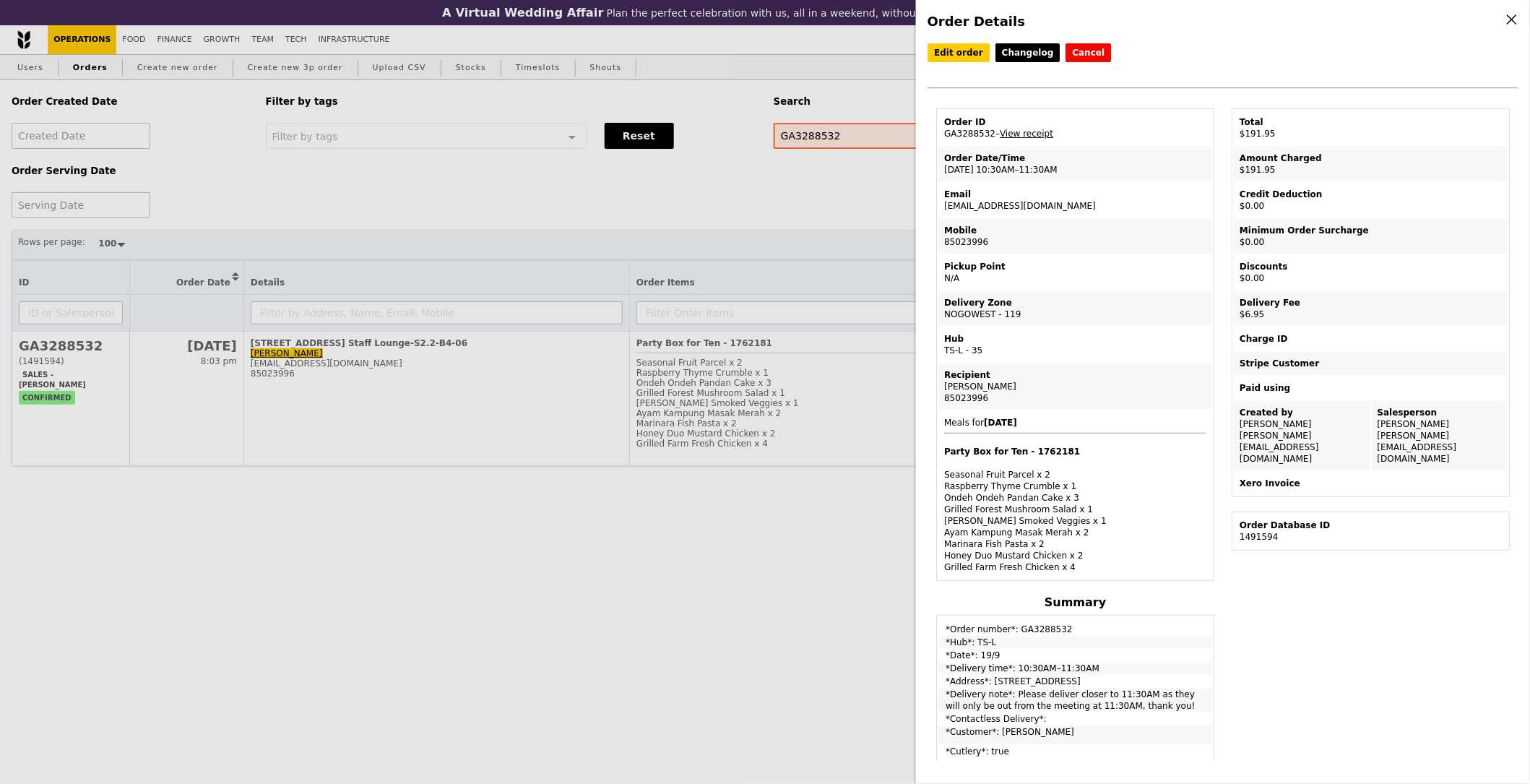
click at [1021, 194] on div "Email" at bounding box center [1075, 194] width 263 height 12
click at [1018, 204] on td "Email [EMAIL_ADDRESS][DOMAIN_NAME]" at bounding box center [1074, 200] width 274 height 35
copy td "[EMAIL_ADDRESS][DOMAIN_NAME]"
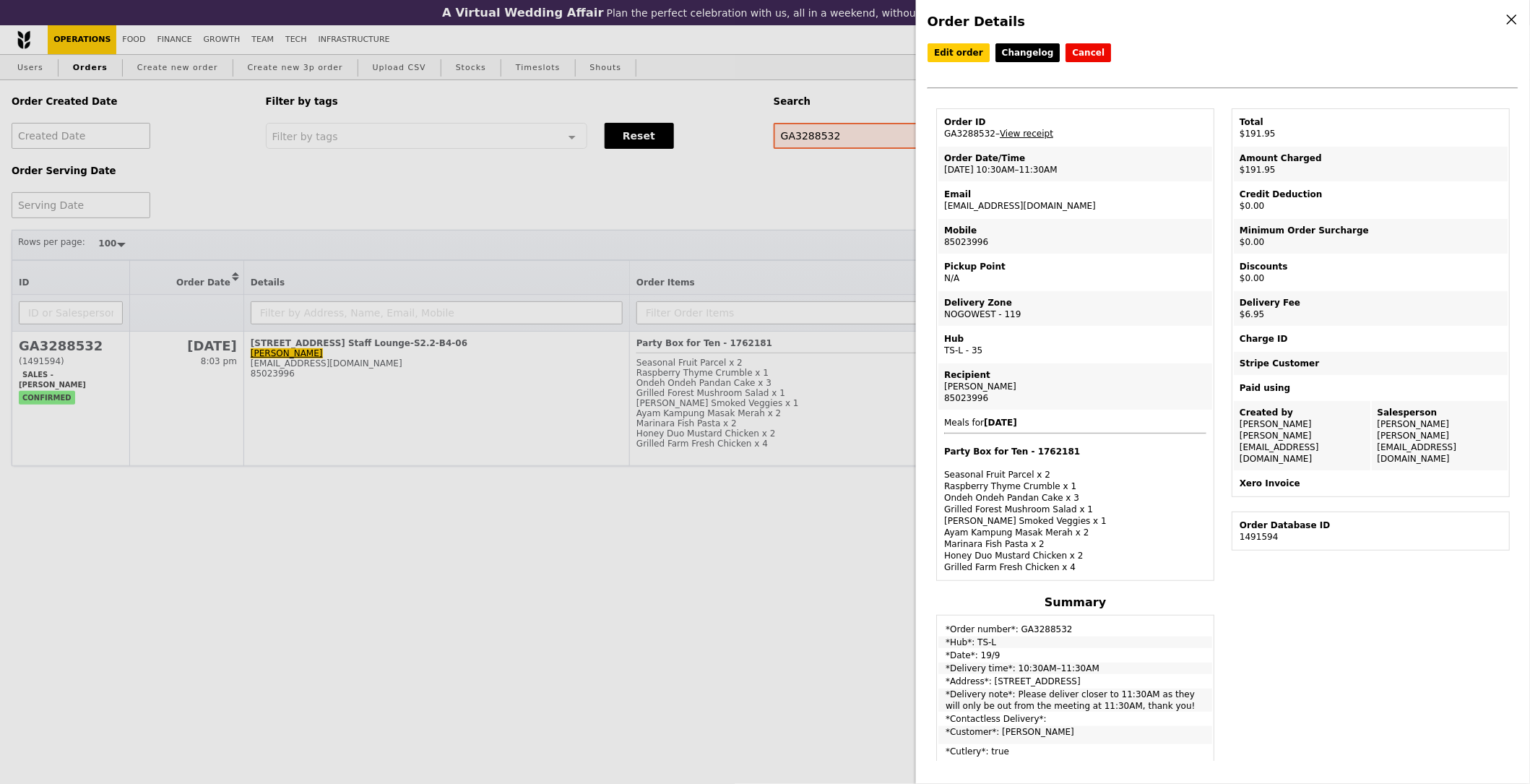
drag, startPoint x: 1097, startPoint y: 226, endPoint x: 1075, endPoint y: 214, distance: 25.1
click at [1096, 226] on div "Mobile" at bounding box center [1075, 231] width 263 height 12
click at [1037, 204] on td "Email yunyang001@e.ntu.edu.sg" at bounding box center [1074, 200] width 274 height 35
click at [1036, 203] on td "Email yunyang001@e.ntu.edu.sg" at bounding box center [1074, 200] width 274 height 35
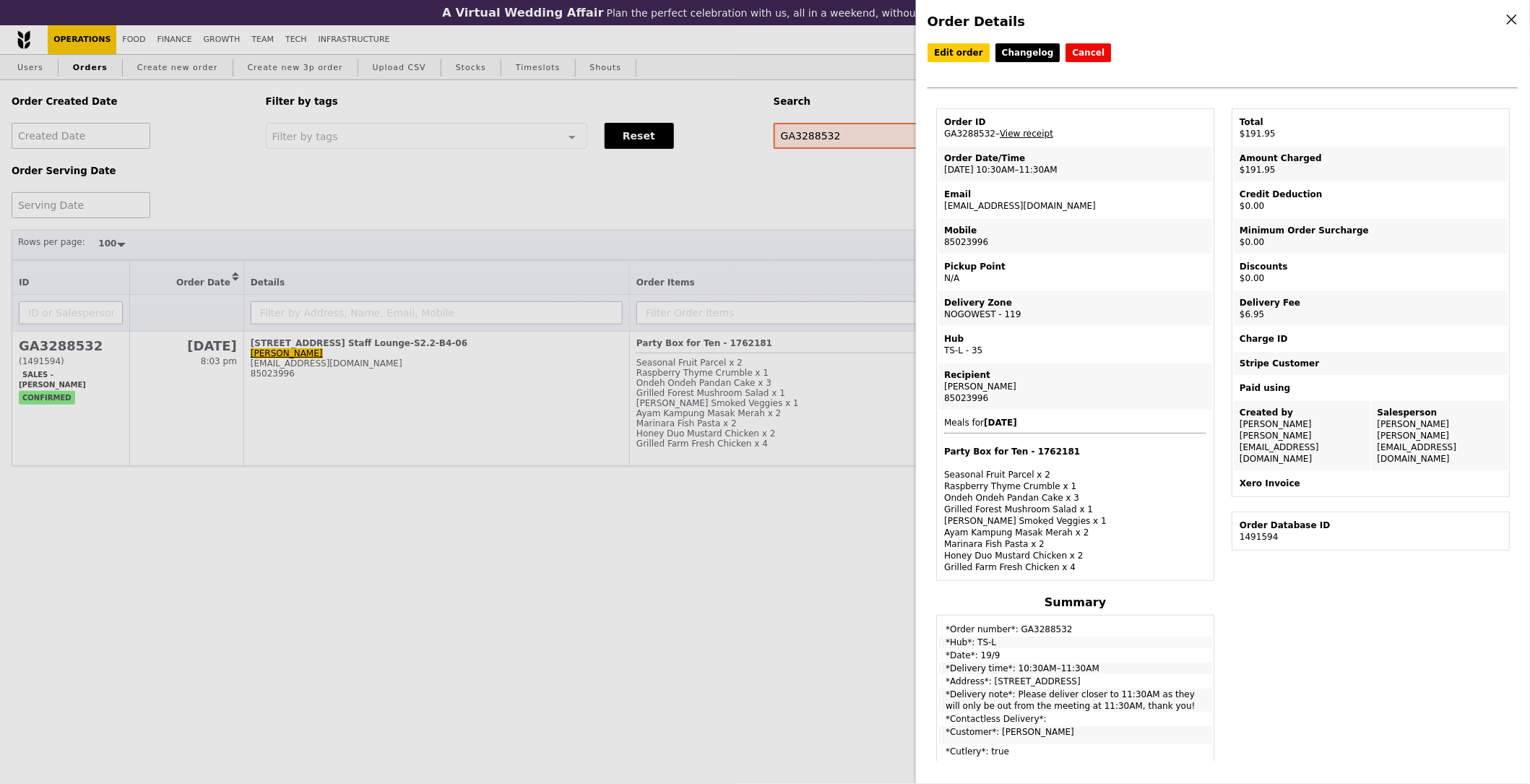
click at [1033, 201] on td "Email yunyang001@e.ntu.edu.sg" at bounding box center [1074, 200] width 274 height 35
copy td "[EMAIL_ADDRESS][DOMAIN_NAME]"
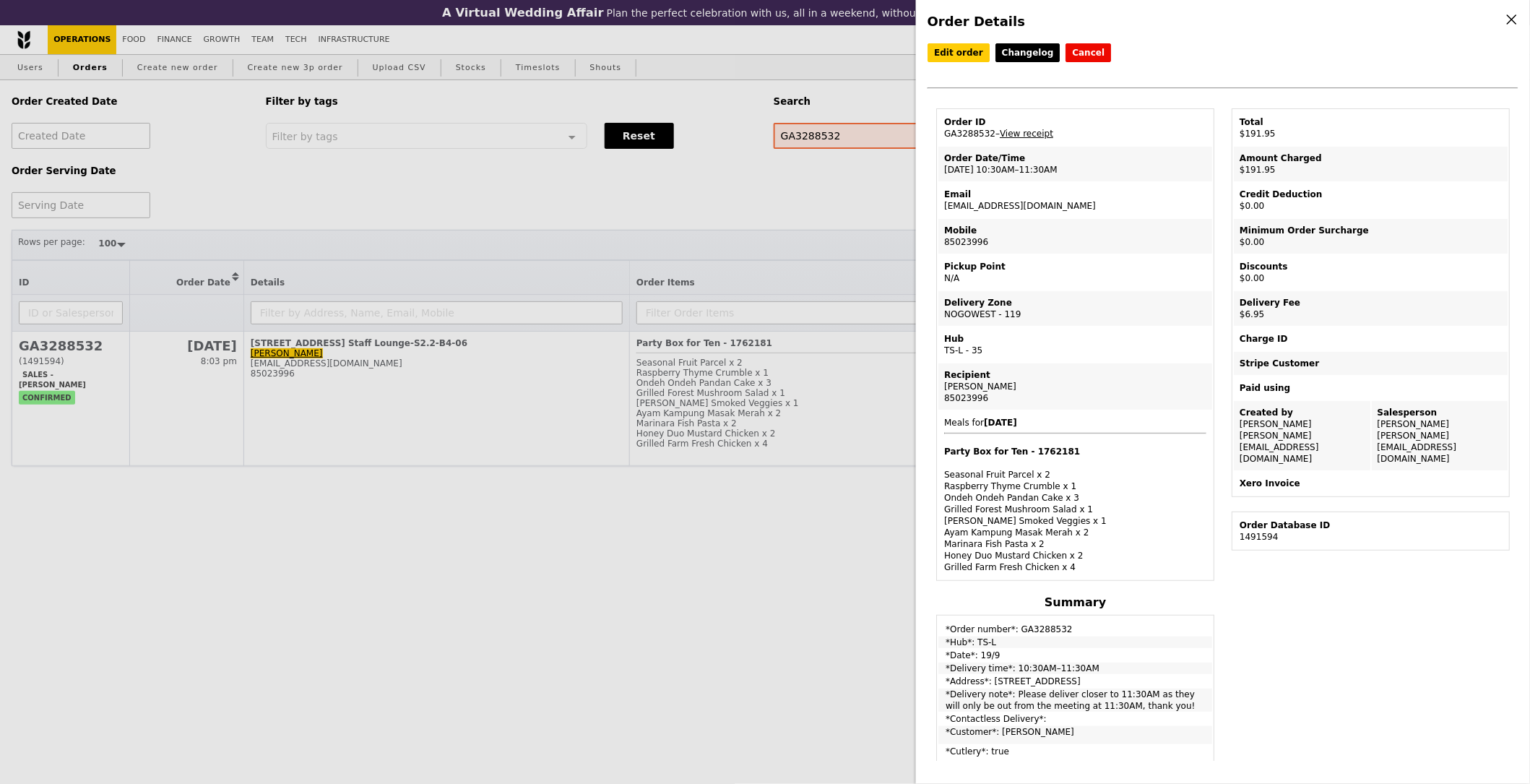
click at [287, 85] on div "Order Details Edit order Changelog Cancel Order ID GA3288532 – View receipt Ord…" at bounding box center [765, 392] width 1530 height 784
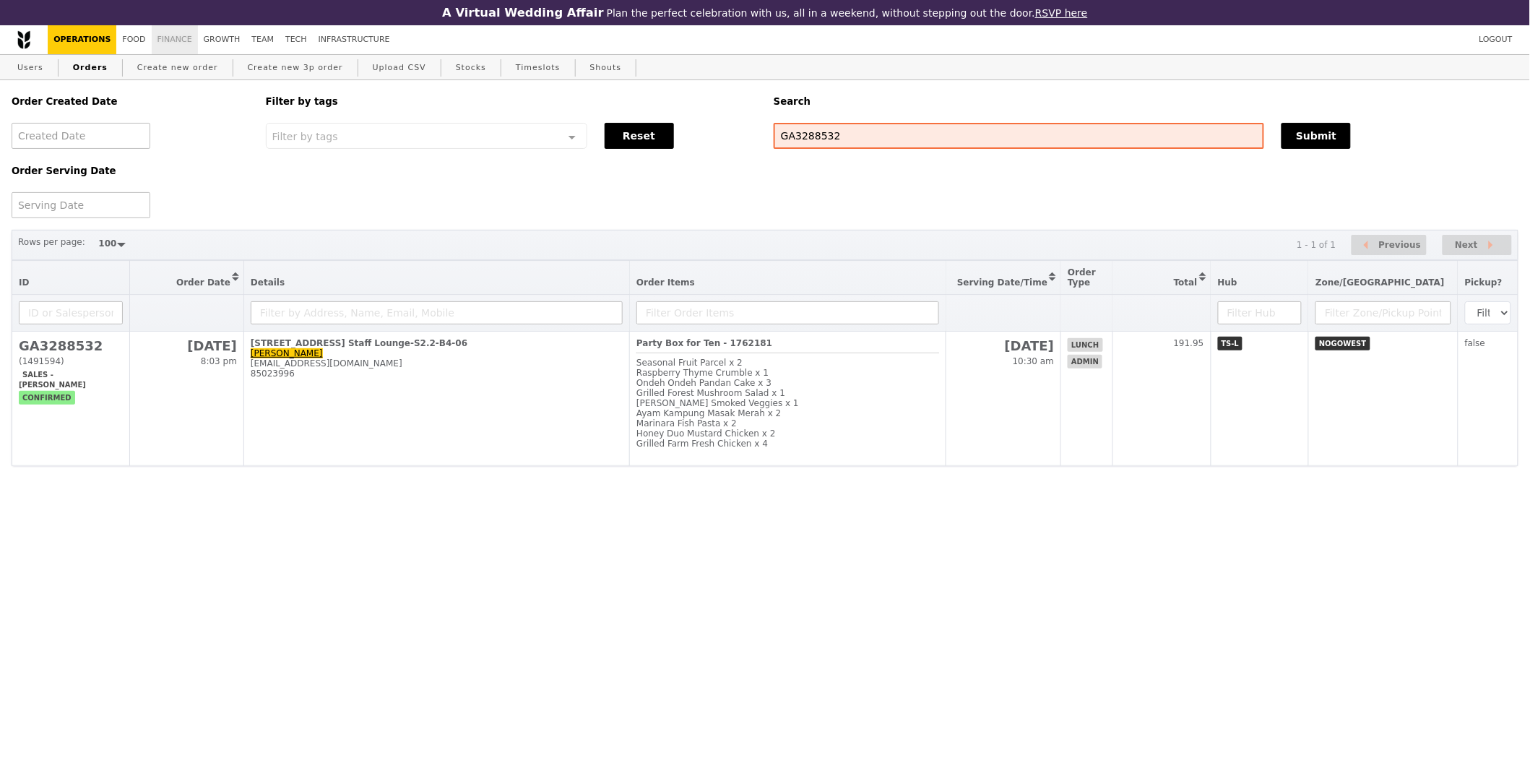
click at [152, 42] on link "Finance" at bounding box center [175, 40] width 47 height 29
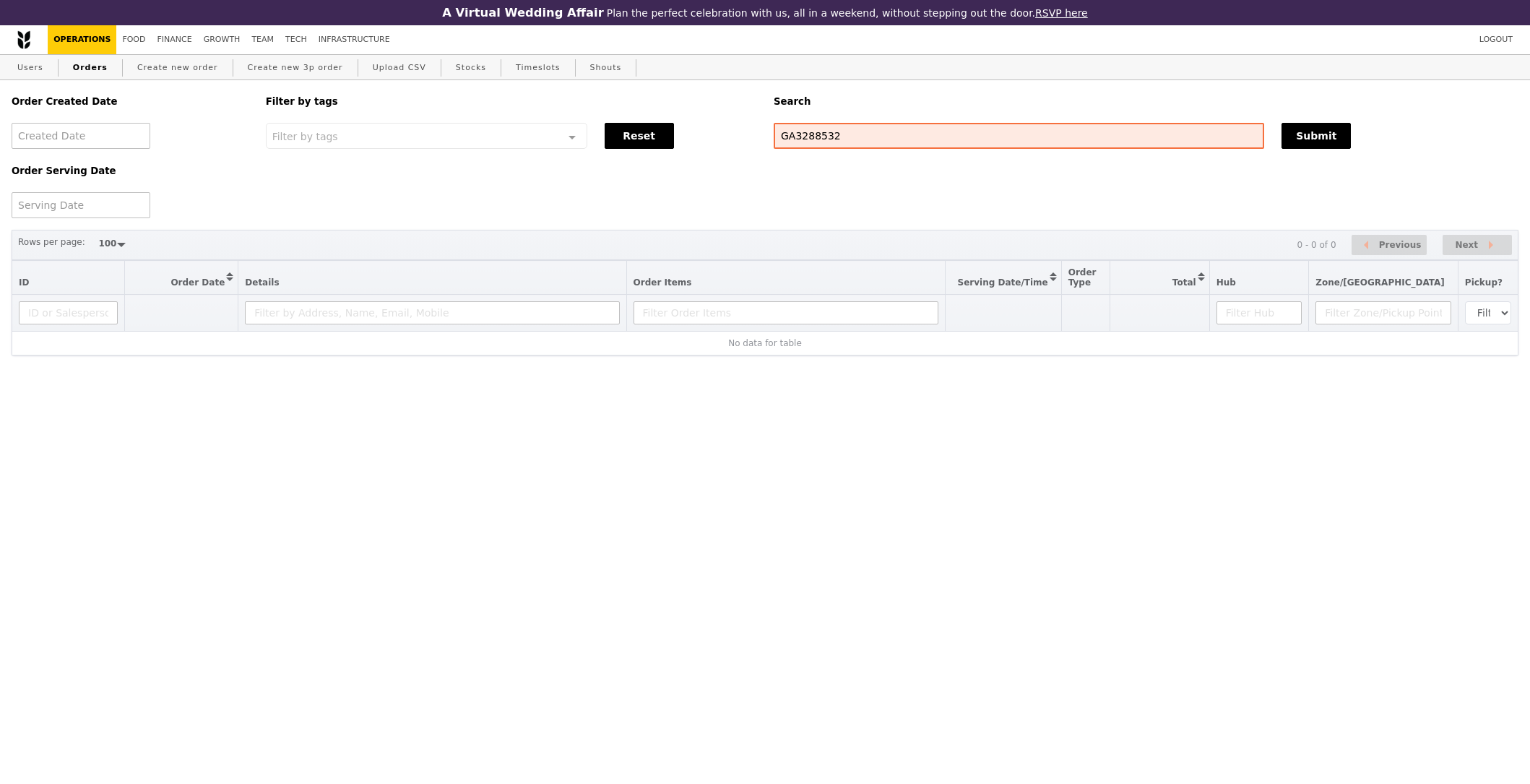
select select "100"
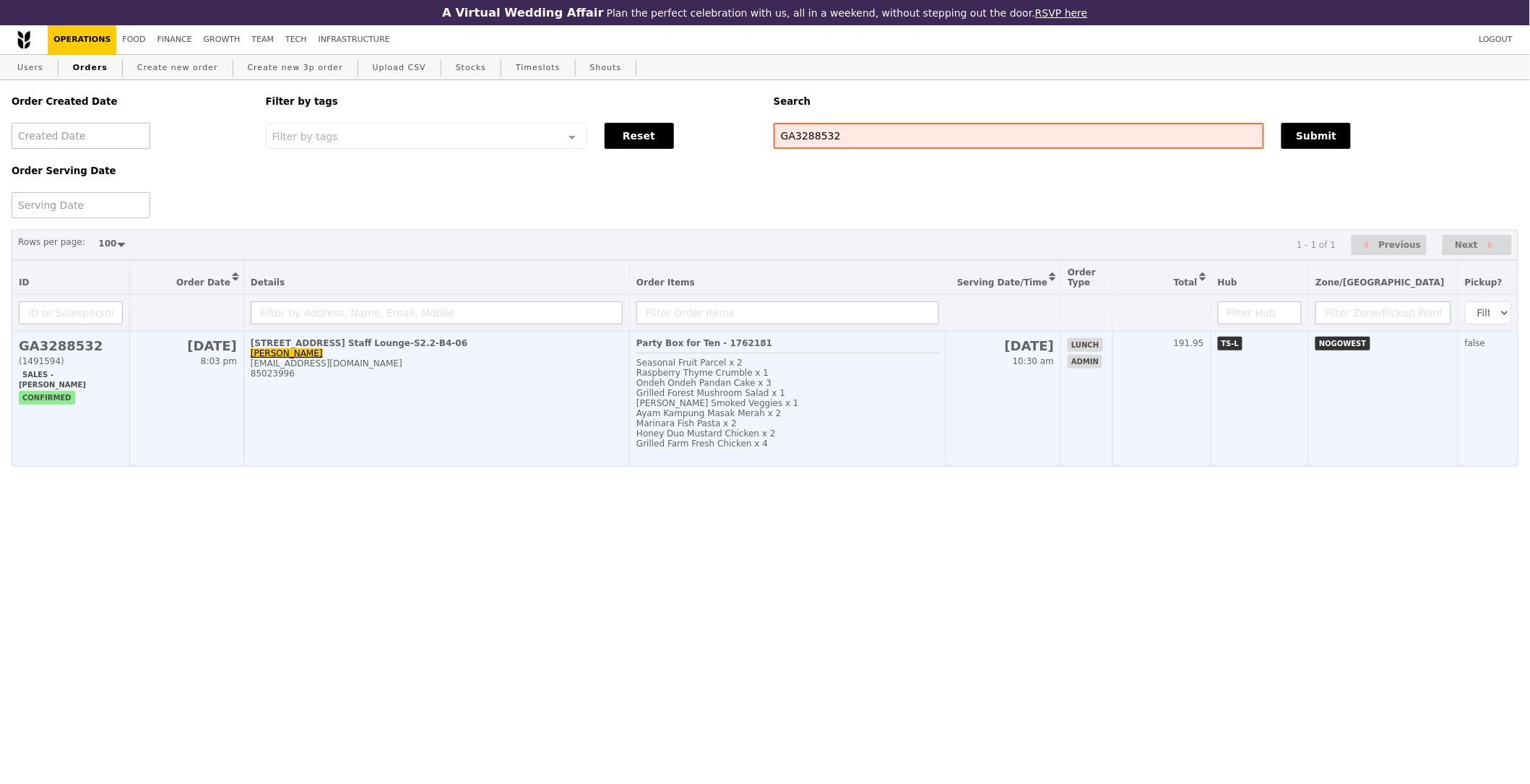
click at [343, 448] on td "50 Nanyang Avenue, #EEE Staff Lounge-S2.2-B4-06 Zou Yun Yang yunyang001@e.ntu.e…" at bounding box center [436, 398] width 386 height 134
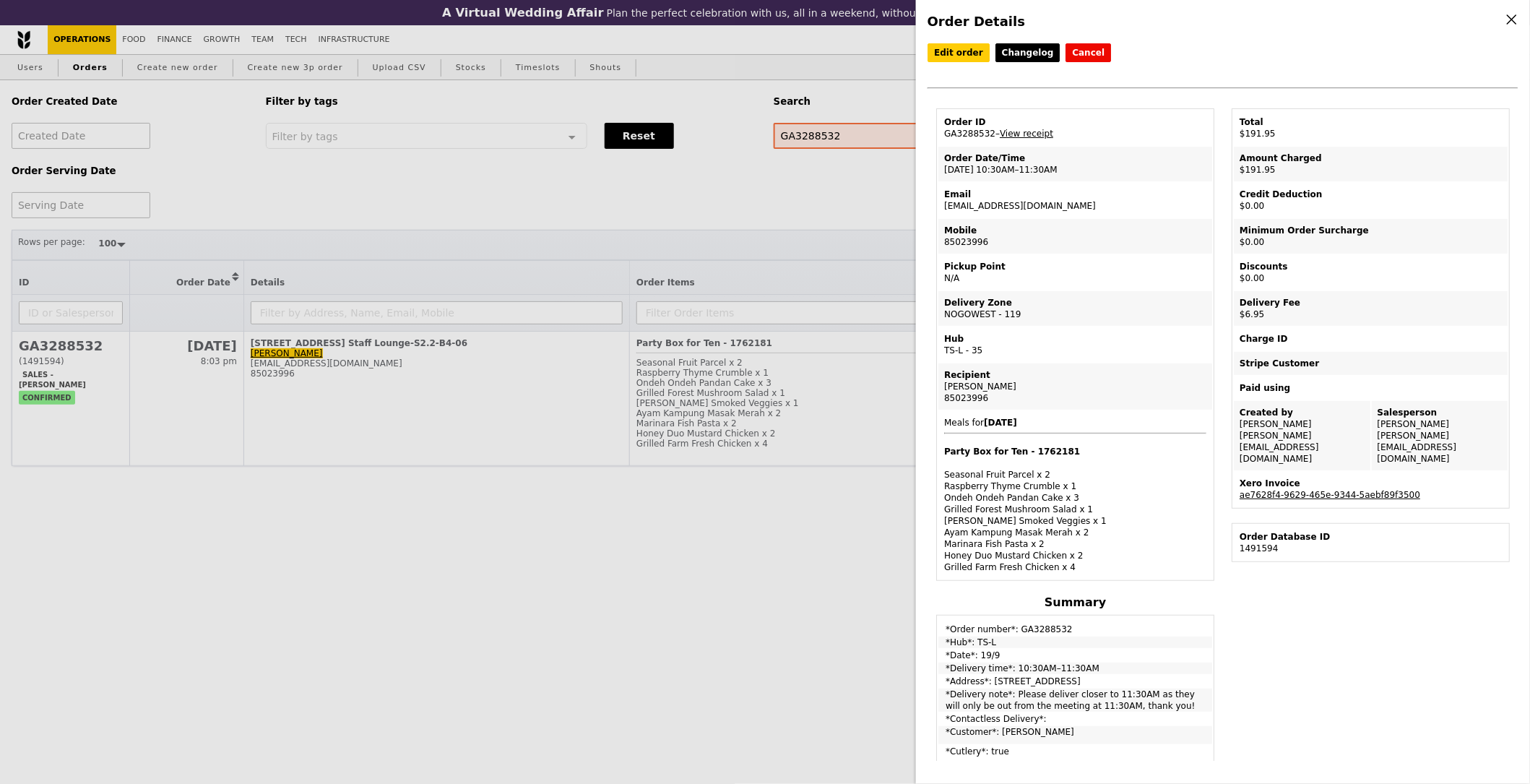
click at [1322, 472] on td "Xero Invoice ae7628f4-9629-465e-9344-5aebf89f3500" at bounding box center [1370, 489] width 274 height 35
click at [1326, 478] on div "Xero Invoice" at bounding box center [1371, 483] width 263 height 12
click at [1328, 489] on link "ae7628f4-9629-465e-9344-5aebf89f3500" at bounding box center [1330, 494] width 180 height 10
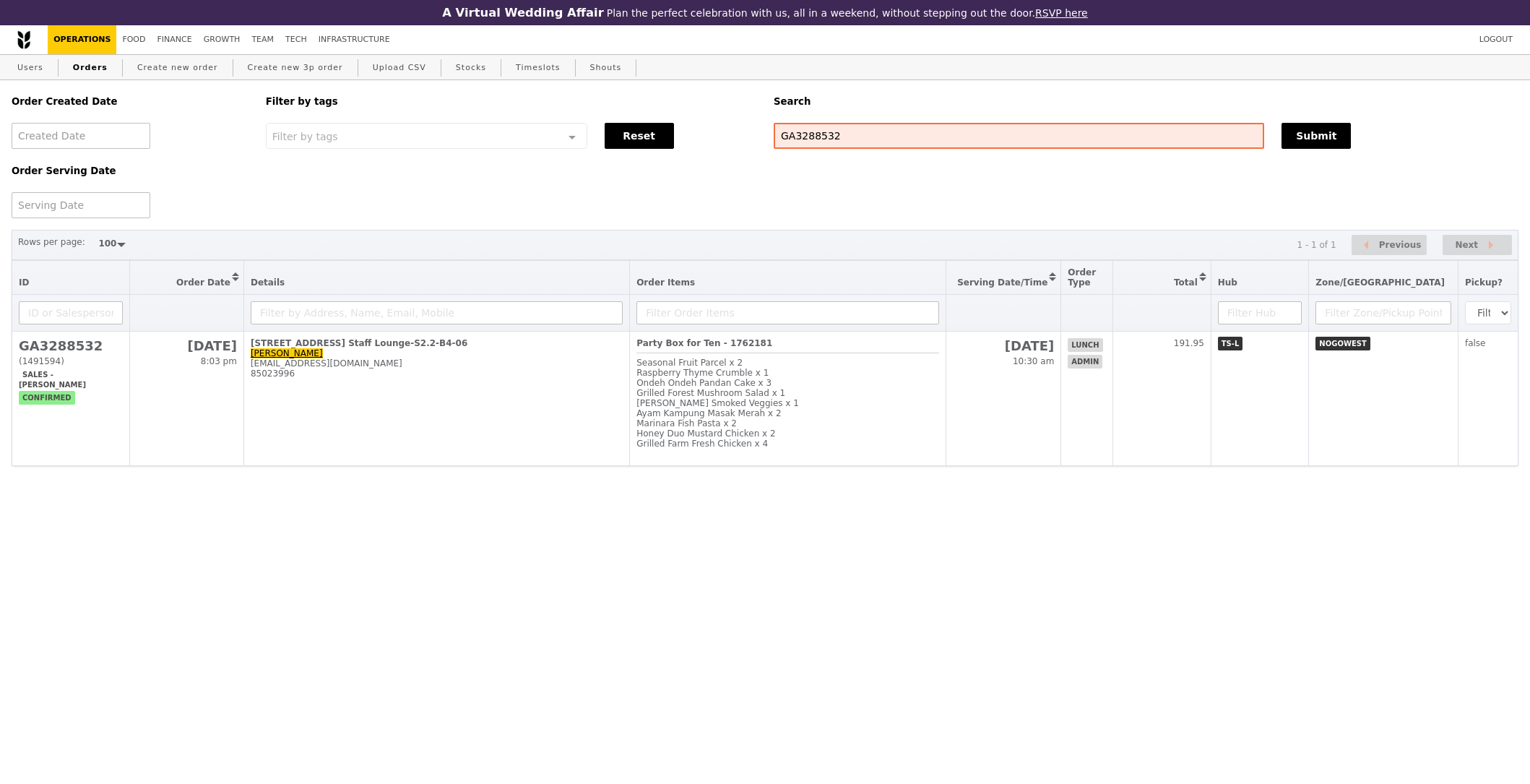
select select "100"
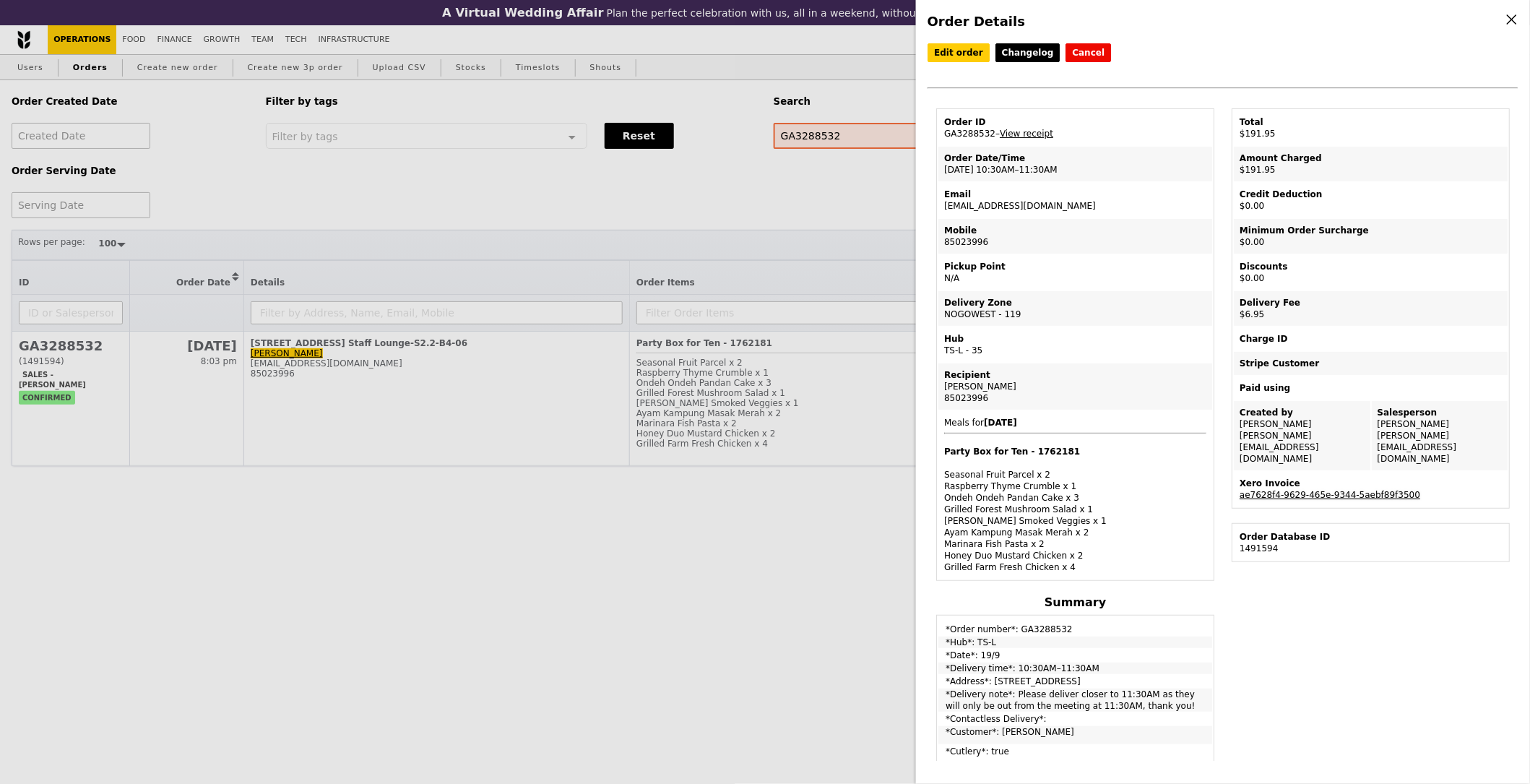
click at [1363, 489] on link "ae7628f4-9629-465e-9344-5aebf89f3500" at bounding box center [1330, 494] width 180 height 10
